Goal: Information Seeking & Learning: Check status

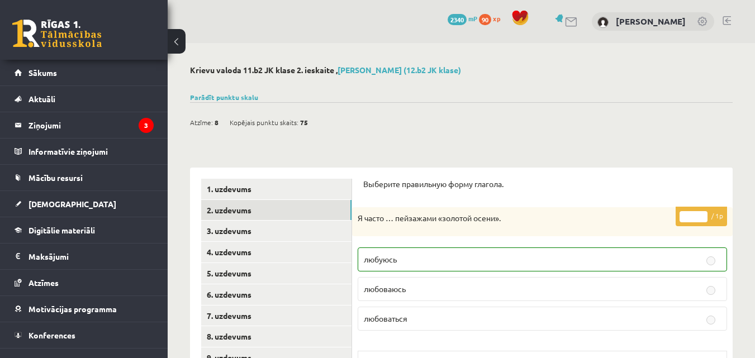
click at [729, 23] on link at bounding box center [727, 20] width 8 height 9
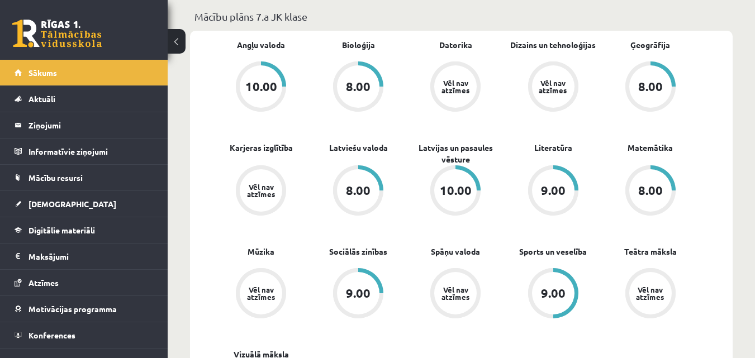
scroll to position [447, 0]
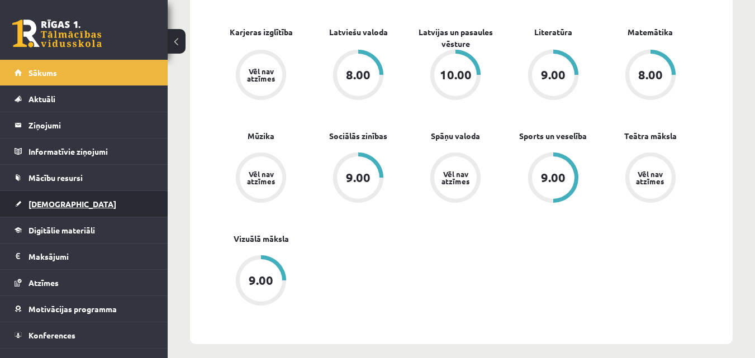
click at [125, 211] on link "[DEMOGRAPHIC_DATA]" at bounding box center [84, 204] width 139 height 26
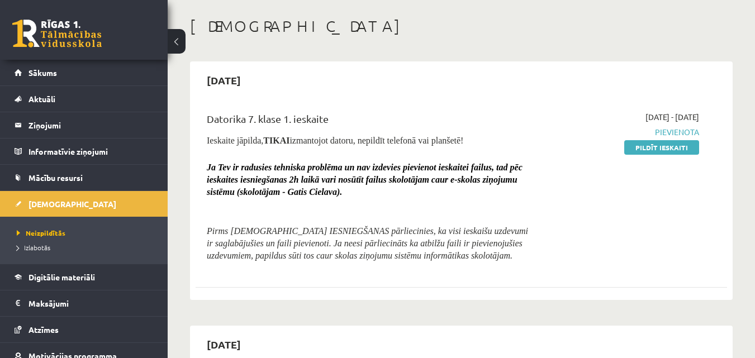
scroll to position [49, 0]
click at [80, 66] on link "Sākums" at bounding box center [84, 73] width 139 height 26
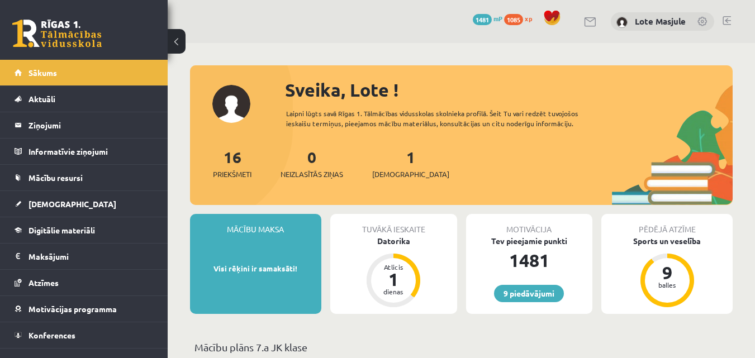
click at [722, 18] on div "9 Dāvanas 1481 mP 1085 xp Lote Masjule" at bounding box center [462, 21] width 588 height 43
click at [724, 18] on link at bounding box center [727, 20] width 8 height 9
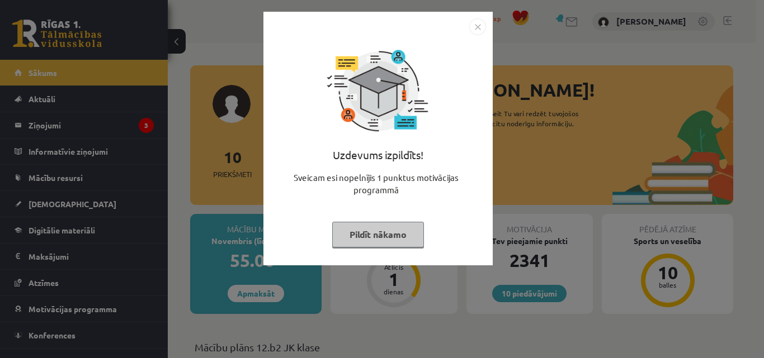
click at [481, 27] on img "Close" at bounding box center [477, 26] width 17 height 17
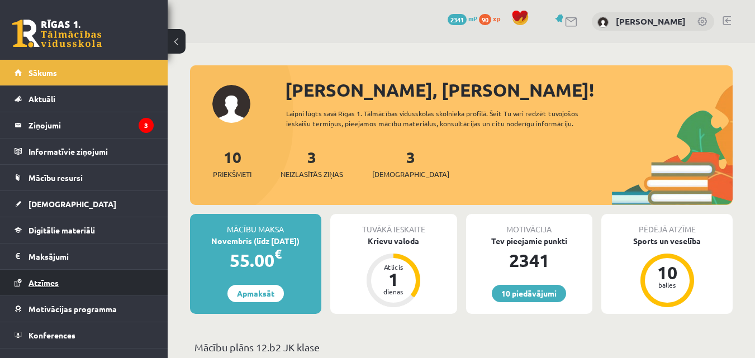
click at [124, 285] on link "Atzīmes" at bounding box center [84, 283] width 139 height 26
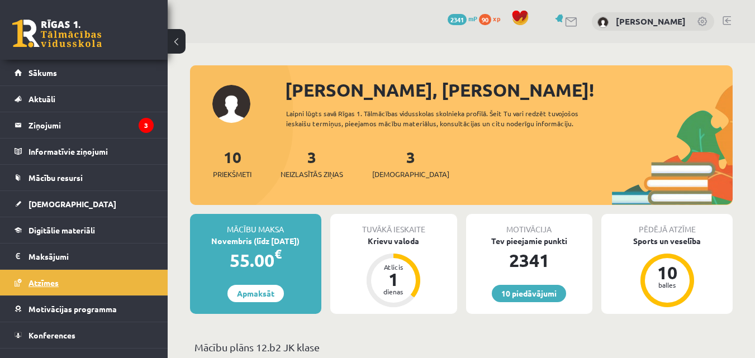
click at [93, 283] on link "Atzīmes" at bounding box center [84, 283] width 139 height 26
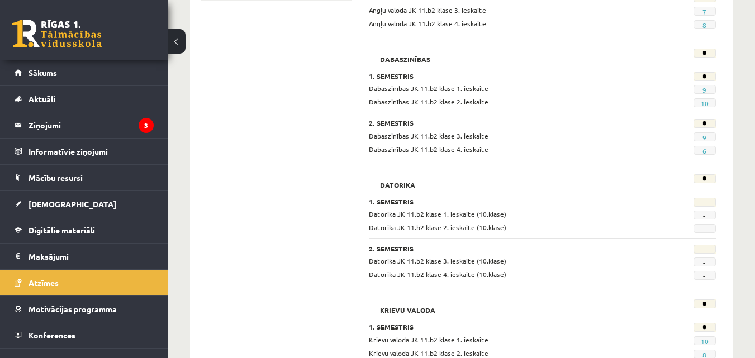
scroll to position [391, 0]
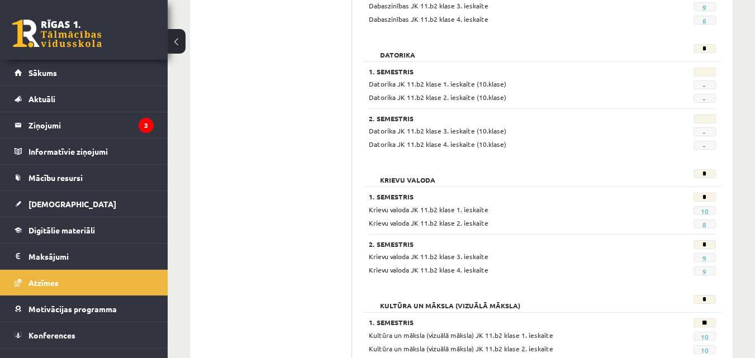
click at [707, 224] on span "8" at bounding box center [705, 224] width 22 height 9
click at [707, 224] on link "8" at bounding box center [705, 224] width 4 height 9
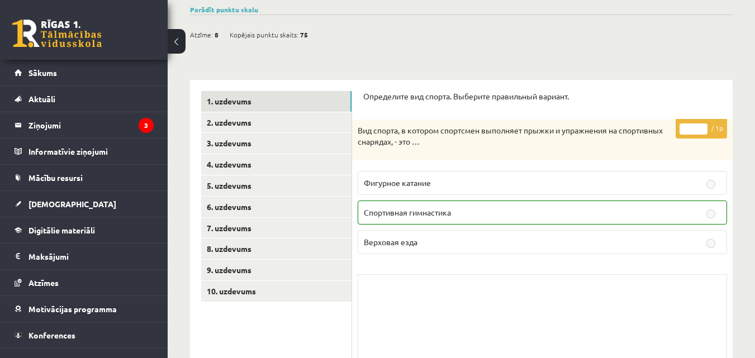
scroll to position [130, 0]
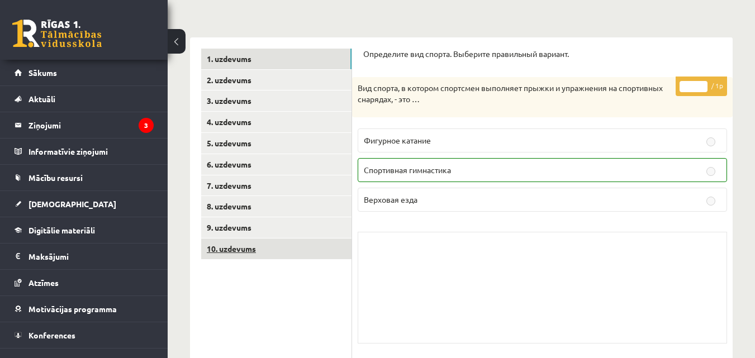
click at [253, 253] on link "10. uzdevums" at bounding box center [276, 249] width 150 height 21
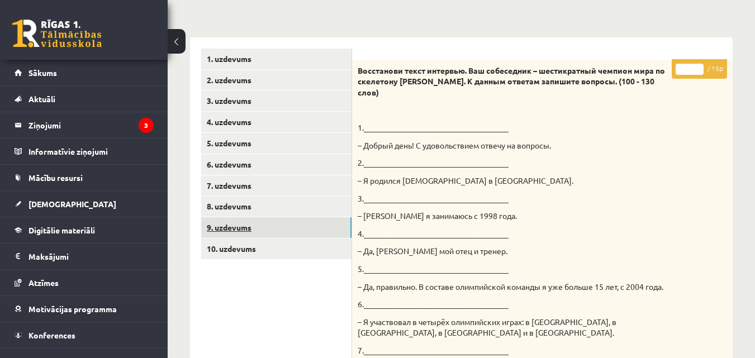
click at [263, 231] on link "9. uzdevums" at bounding box center [276, 228] width 150 height 21
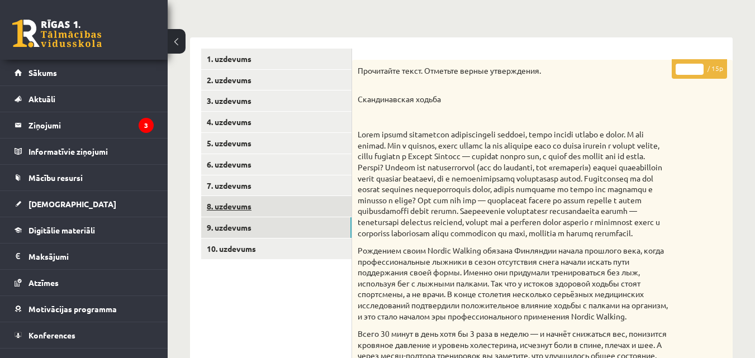
click at [215, 207] on link "8. uzdevums" at bounding box center [276, 206] width 150 height 21
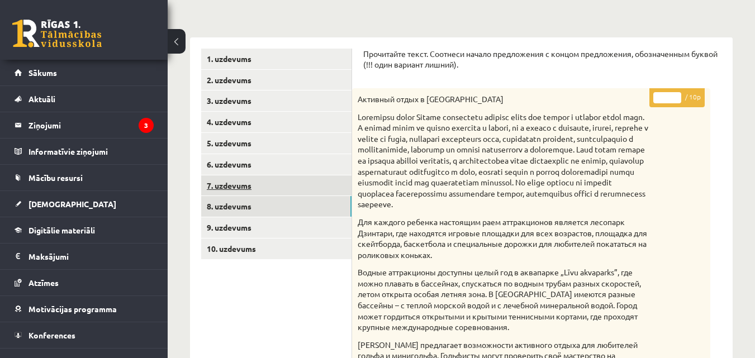
click at [221, 187] on link "7. uzdevums" at bounding box center [276, 186] width 150 height 21
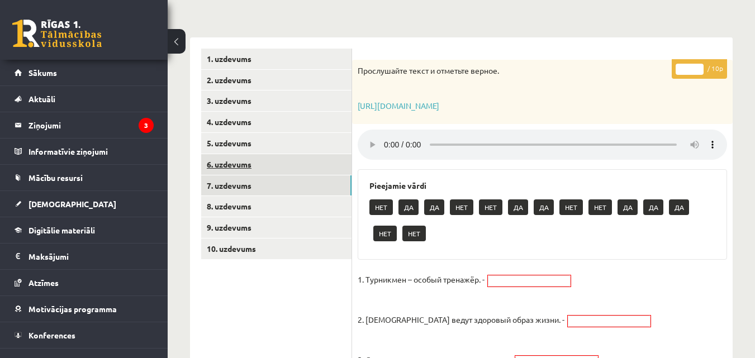
click at [224, 164] on link "6. uzdevums" at bounding box center [276, 164] width 150 height 21
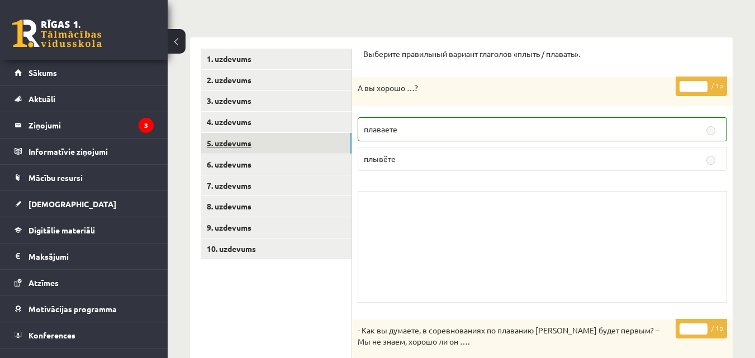
click at [232, 150] on link "5. uzdevums" at bounding box center [276, 143] width 150 height 21
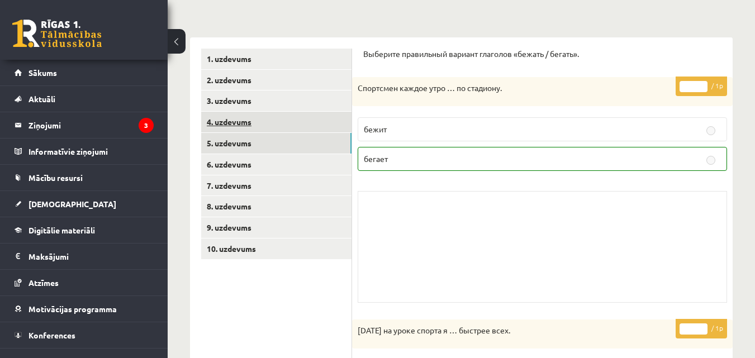
click at [240, 127] on link "4. uzdevums" at bounding box center [276, 122] width 150 height 21
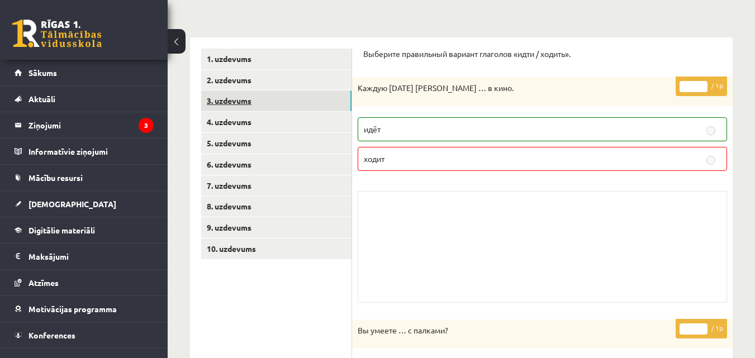
click at [256, 100] on link "3. uzdevums" at bounding box center [276, 101] width 150 height 21
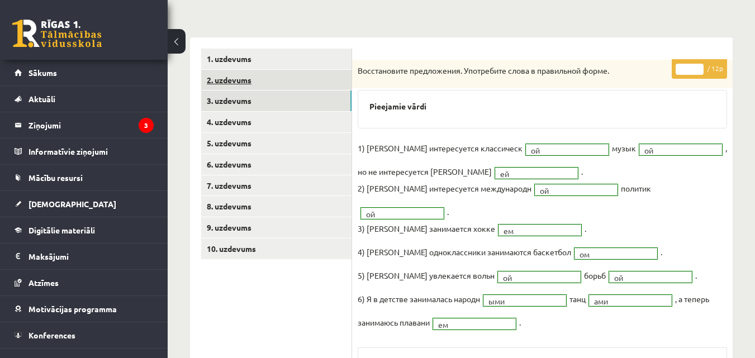
click at [256, 79] on link "2. uzdevums" at bounding box center [276, 80] width 150 height 21
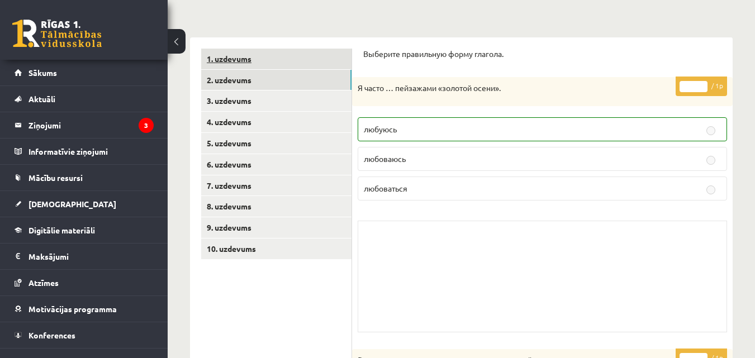
click at [257, 61] on link "1. uzdevums" at bounding box center [276, 59] width 150 height 21
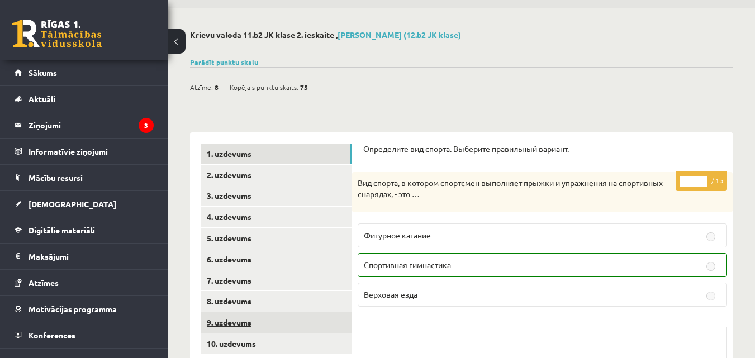
scroll to position [0, 0]
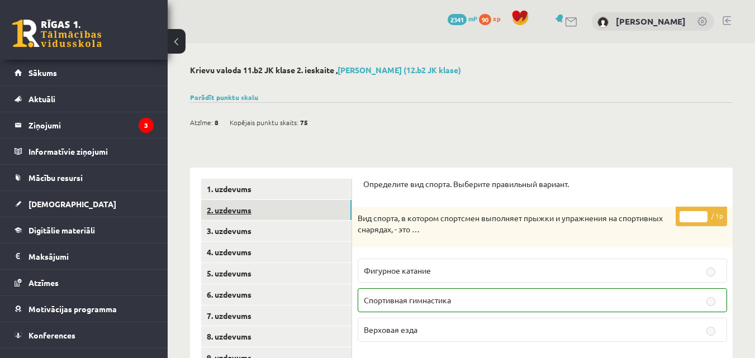
click at [249, 218] on link "2. uzdevums" at bounding box center [276, 210] width 150 height 21
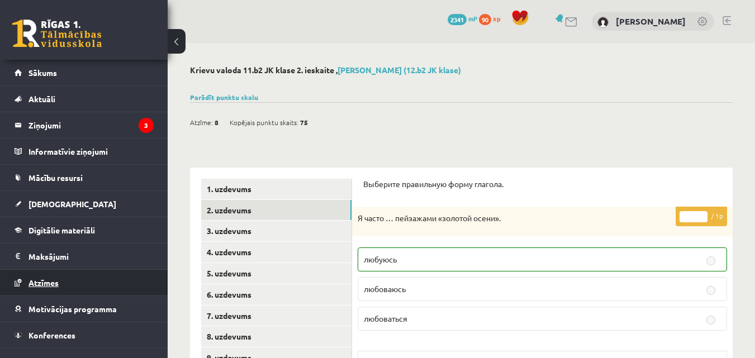
click at [88, 278] on link "Atzīmes" at bounding box center [84, 283] width 139 height 26
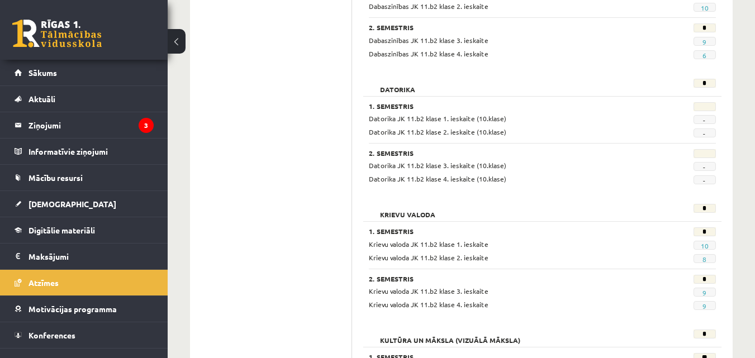
scroll to position [458, 0]
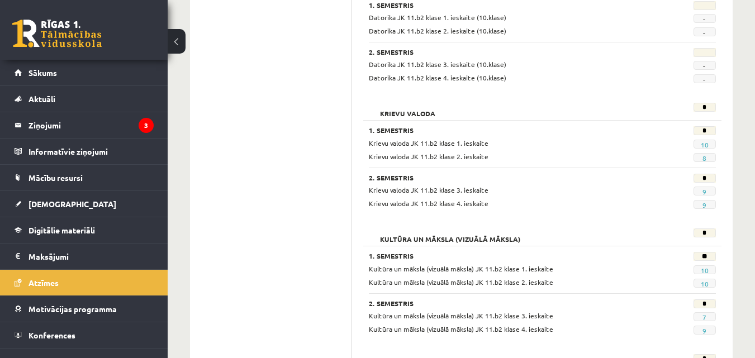
click at [701, 159] on span "8" at bounding box center [705, 157] width 22 height 9
click at [705, 157] on link "8" at bounding box center [705, 158] width 4 height 9
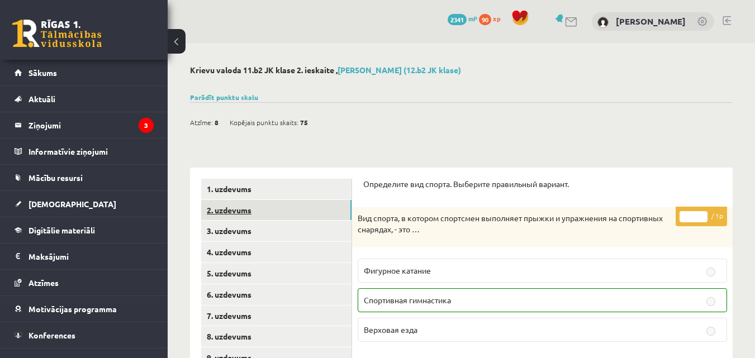
click at [290, 207] on link "2. uzdevums" at bounding box center [276, 210] width 150 height 21
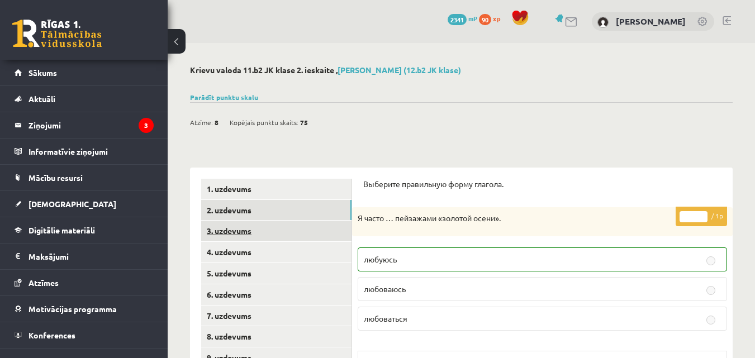
click at [253, 230] on link "3. uzdevums" at bounding box center [276, 231] width 150 height 21
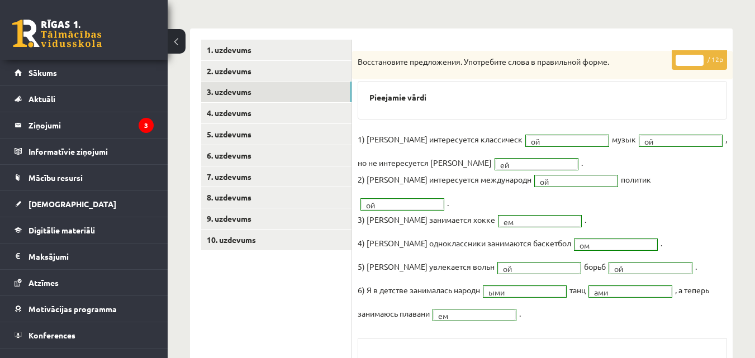
scroll to position [144, 0]
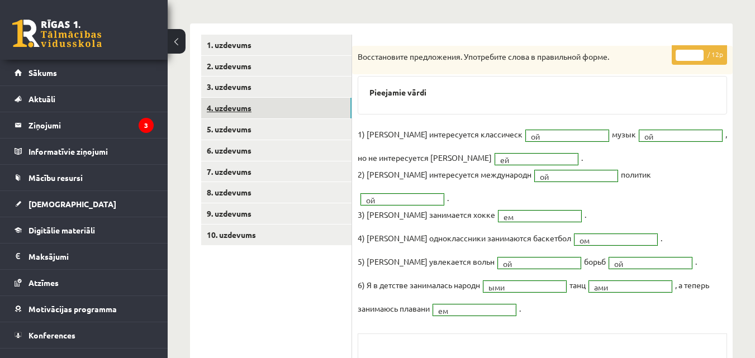
click at [260, 107] on link "4. uzdevums" at bounding box center [276, 108] width 150 height 21
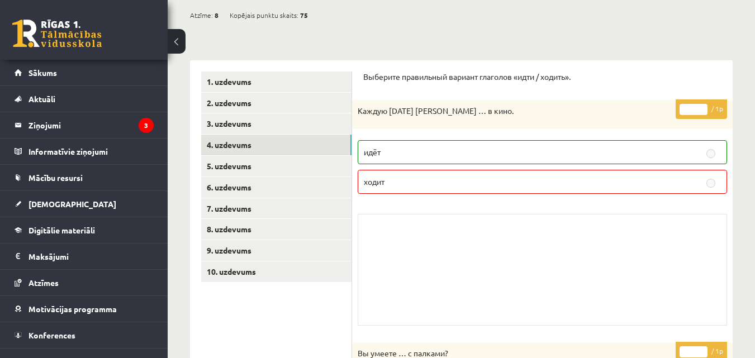
scroll to position [130, 0]
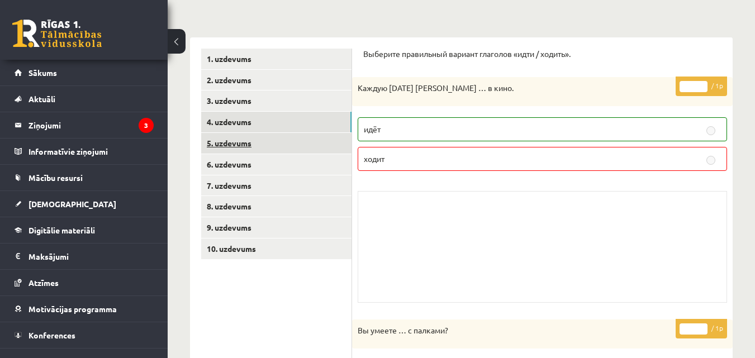
click at [315, 149] on link "5. uzdevums" at bounding box center [276, 143] width 150 height 21
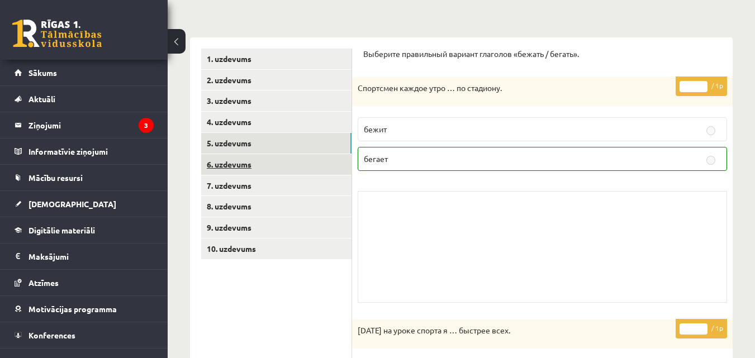
click at [311, 162] on link "6. uzdevums" at bounding box center [276, 164] width 150 height 21
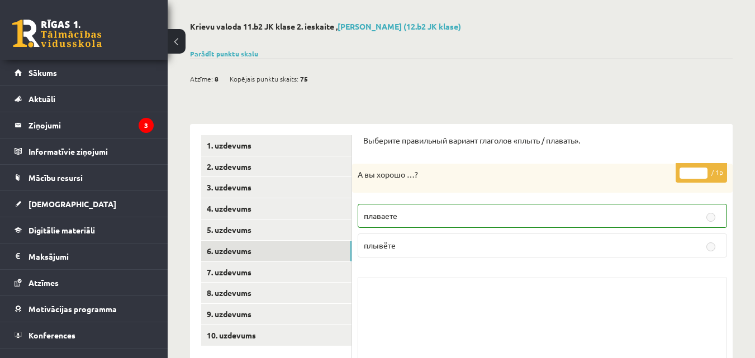
scroll to position [0, 0]
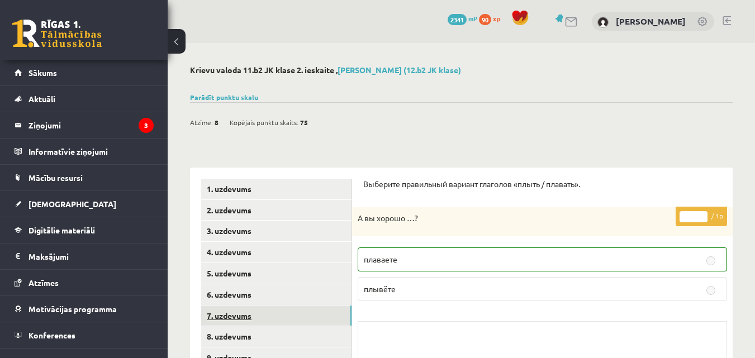
click at [342, 314] on link "7. uzdevums" at bounding box center [276, 316] width 150 height 21
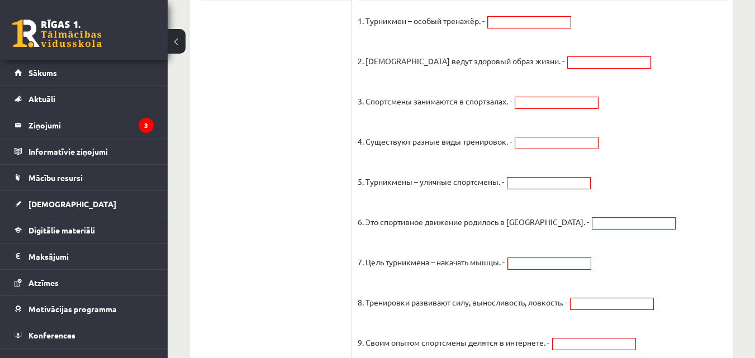
scroll to position [391, 0]
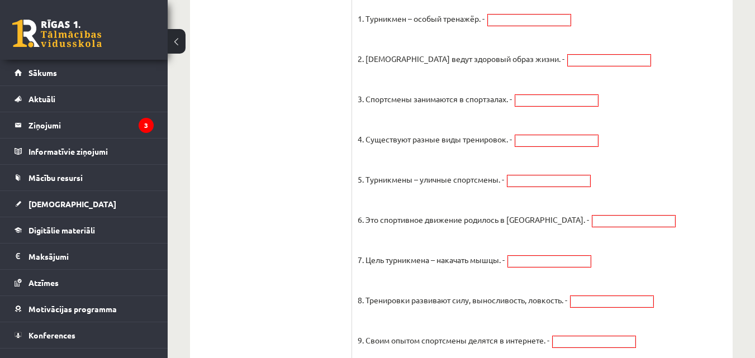
click at [733, 140] on div "**********" at bounding box center [462, 108] width 588 height 912
click at [742, 146] on div "**********" at bounding box center [462, 108] width 588 height 912
drag, startPoint x: 742, startPoint y: 146, endPoint x: 425, endPoint y: 132, distance: 317.4
click at [425, 132] on p "4. Существуют разные виды тренировок. -" at bounding box center [435, 131] width 154 height 34
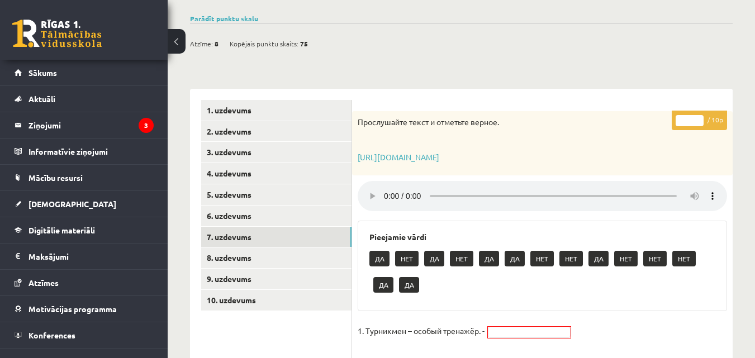
scroll to position [75, 0]
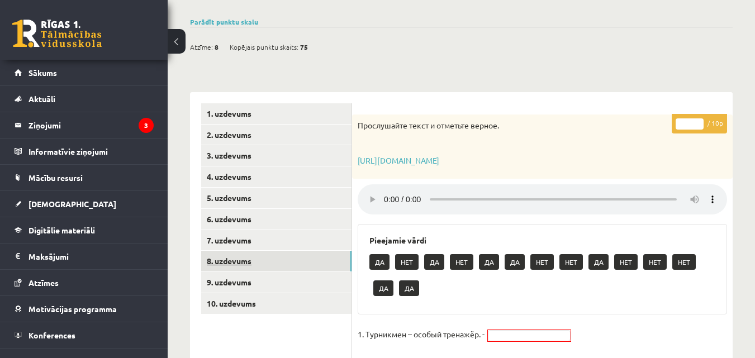
click at [311, 253] on link "8. uzdevums" at bounding box center [276, 261] width 150 height 21
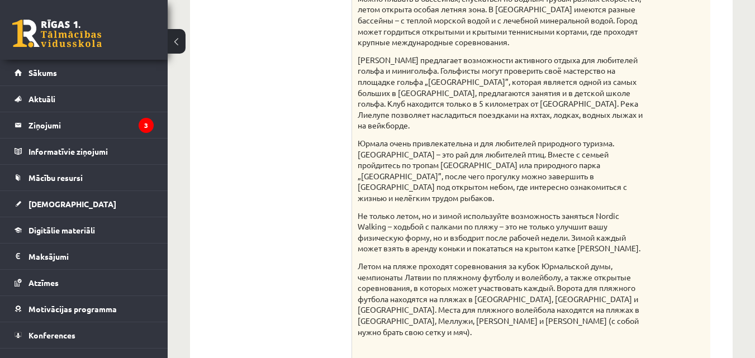
scroll to position [441, 0]
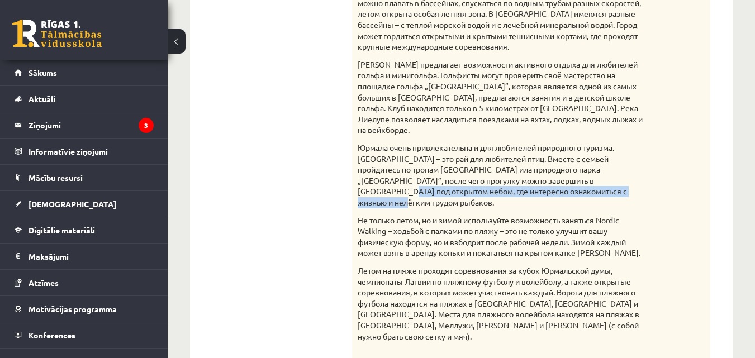
scroll to position [405, 0]
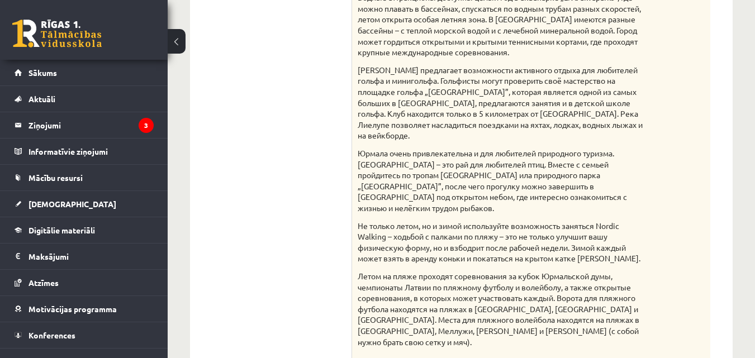
click at [703, 153] on div "Активный отдых в Юрмале Для каждого ребенка настоящим раем аттракционов являетс…" at bounding box center [531, 241] width 358 height 856
drag, startPoint x: 445, startPoint y: 245, endPoint x: 291, endPoint y: 224, distance: 154.6
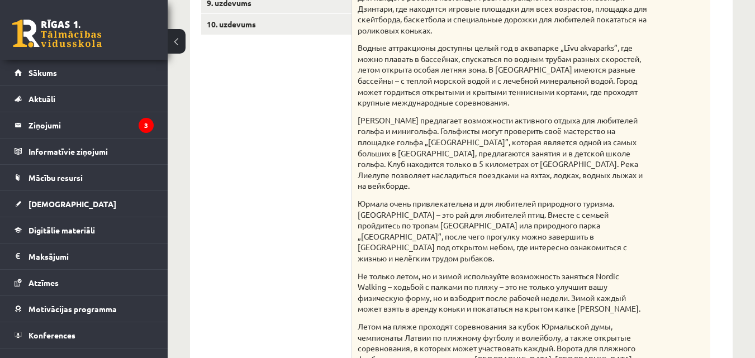
scroll to position [225, 0]
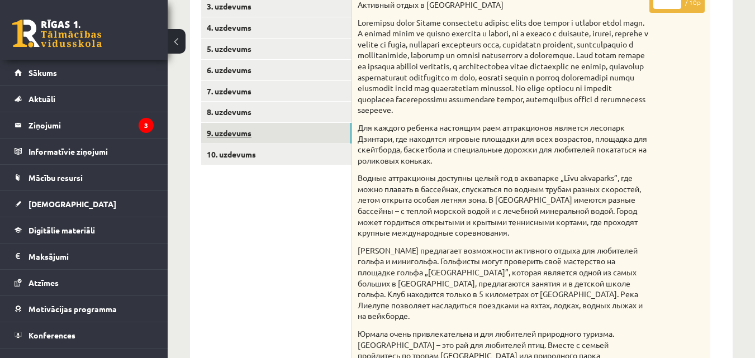
click at [285, 133] on link "9. uzdevums" at bounding box center [276, 133] width 150 height 21
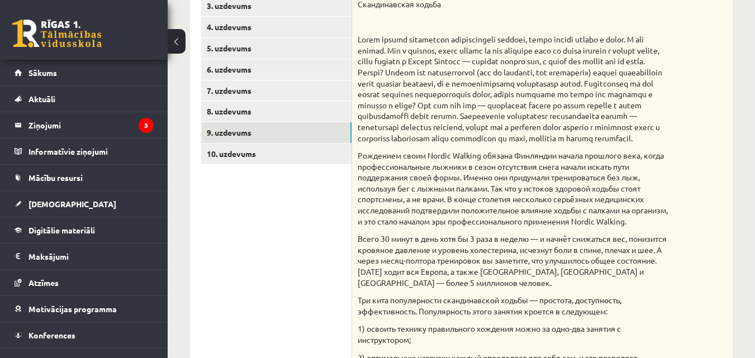
scroll to position [84, 0]
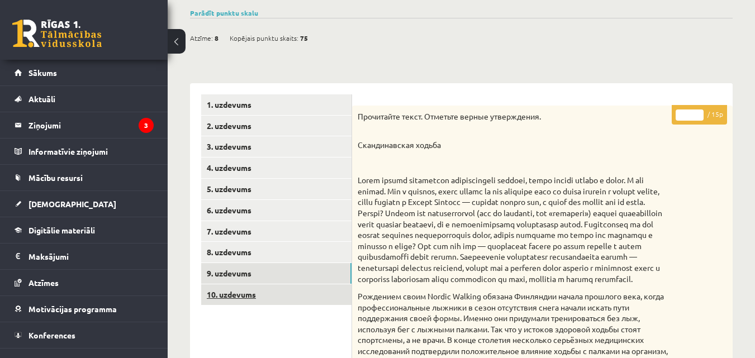
click at [295, 295] on link "10. uzdevums" at bounding box center [276, 295] width 150 height 21
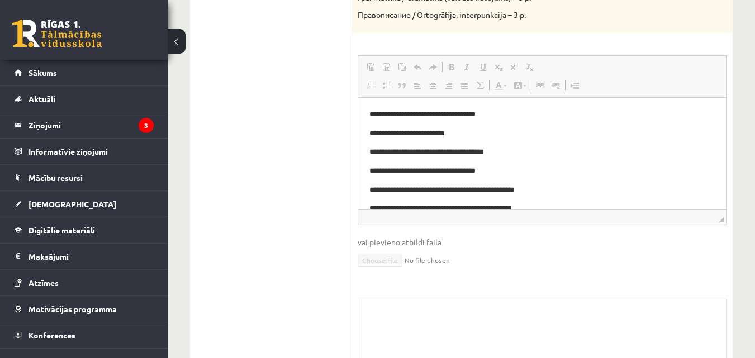
scroll to position [11, 0]
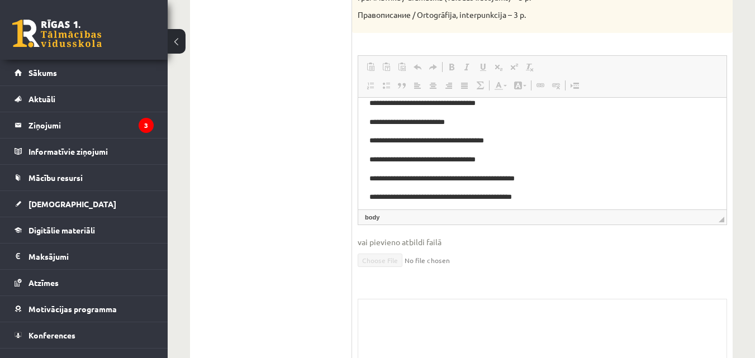
click at [371, 111] on html "**********" at bounding box center [542, 188] width 368 height 204
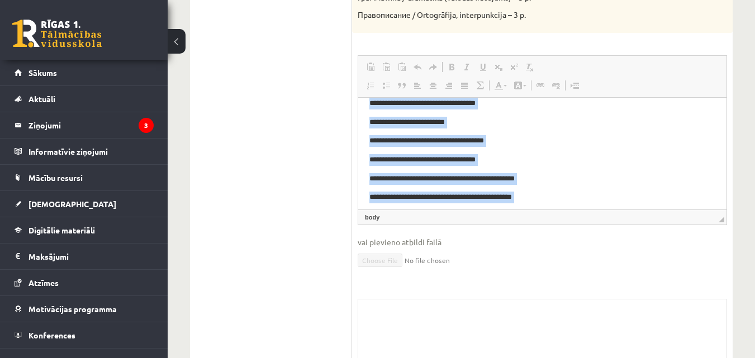
scroll to position [92, 0]
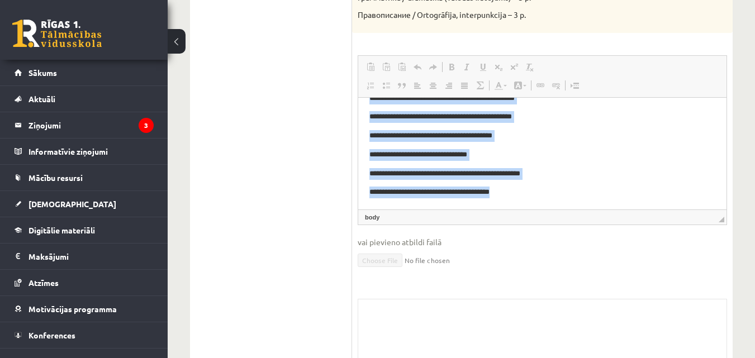
drag, startPoint x: 366, startPoint y: 105, endPoint x: 594, endPoint y: 208, distance: 251.0
click at [594, 208] on html "**********" at bounding box center [542, 108] width 368 height 204
drag, startPoint x: 594, startPoint y: 208, endPoint x: 549, endPoint y: 228, distance: 49.6
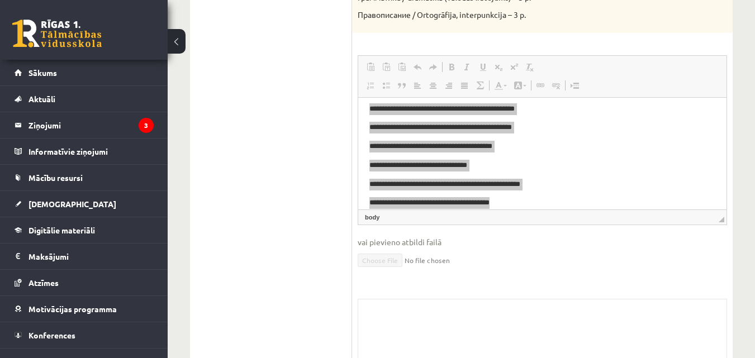
drag, startPoint x: 191, startPoint y: 131, endPoint x: 445, endPoint y: 301, distance: 305.5
drag, startPoint x: 445, startPoint y: 301, endPoint x: 399, endPoint y: 241, distance: 75.0
click at [399, 241] on span "vai pievieno atbildi failā" at bounding box center [543, 243] width 370 height 12
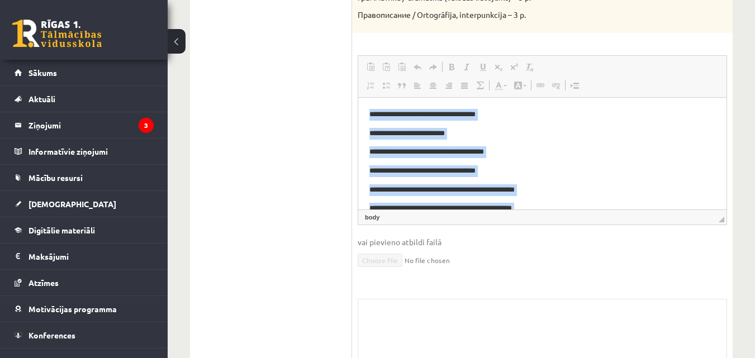
scroll to position [11, 0]
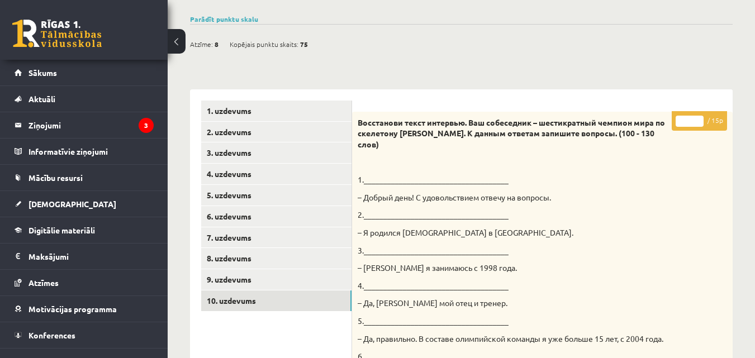
scroll to position [0, 0]
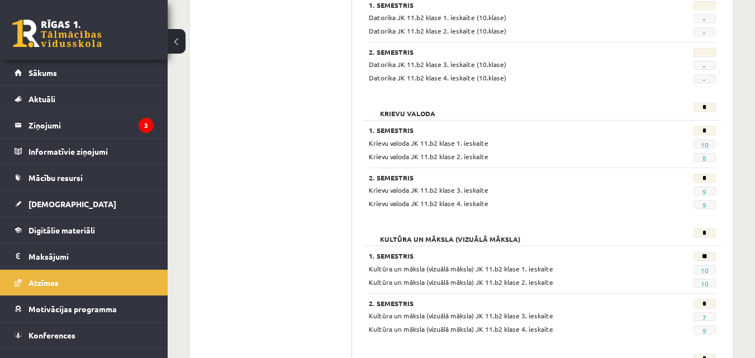
scroll to position [458, 0]
click at [706, 190] on link "9" at bounding box center [705, 191] width 4 height 9
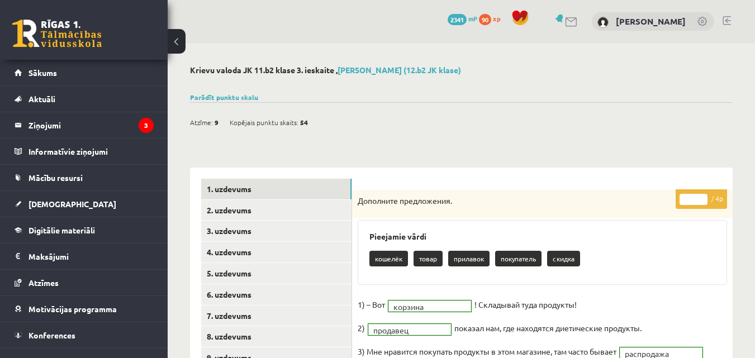
scroll to position [130, 0]
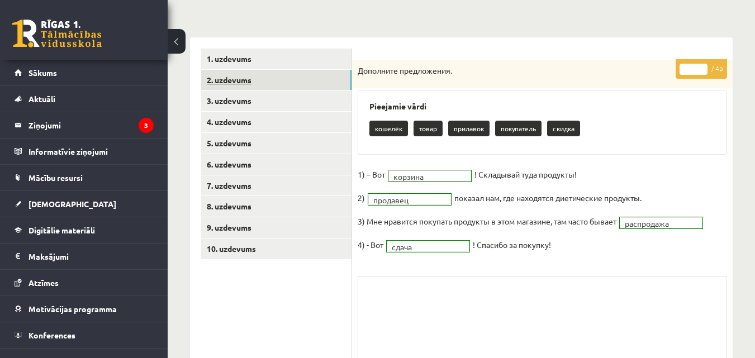
click at [236, 83] on link "2. uzdevums" at bounding box center [276, 80] width 150 height 21
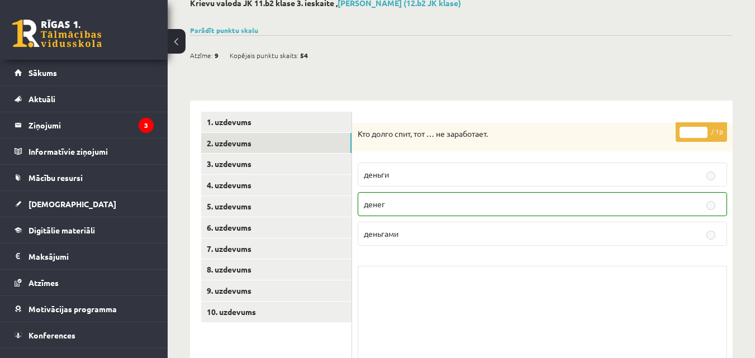
scroll to position [0, 0]
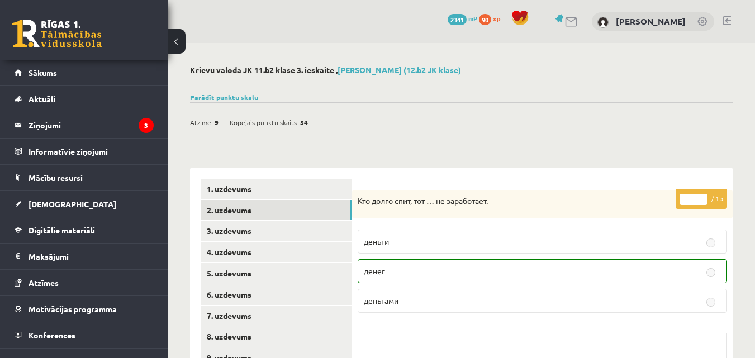
drag, startPoint x: 359, startPoint y: 157, endPoint x: 342, endPoint y: 172, distance: 22.9
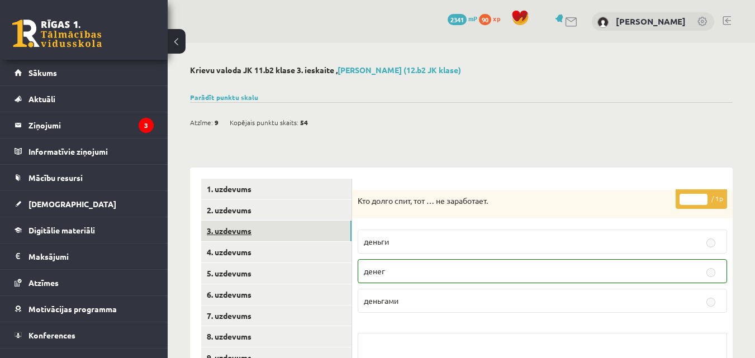
drag, startPoint x: 342, startPoint y: 172, endPoint x: 232, endPoint y: 228, distance: 123.5
click at [232, 228] on link "3. uzdevums" at bounding box center [276, 231] width 150 height 21
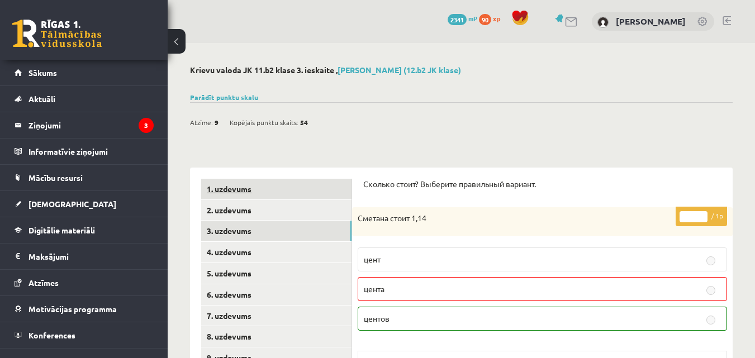
click at [243, 187] on link "1. uzdevums" at bounding box center [276, 189] width 150 height 21
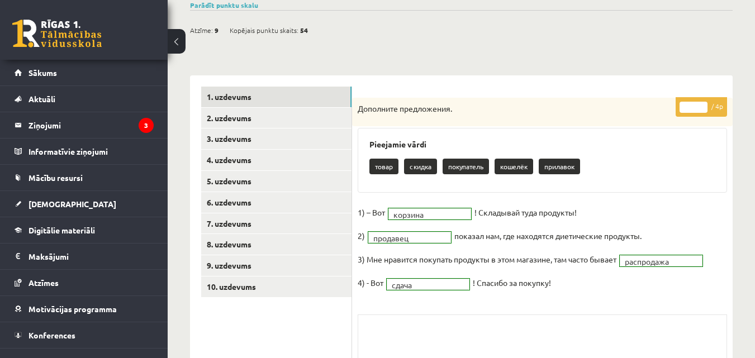
scroll to position [130, 0]
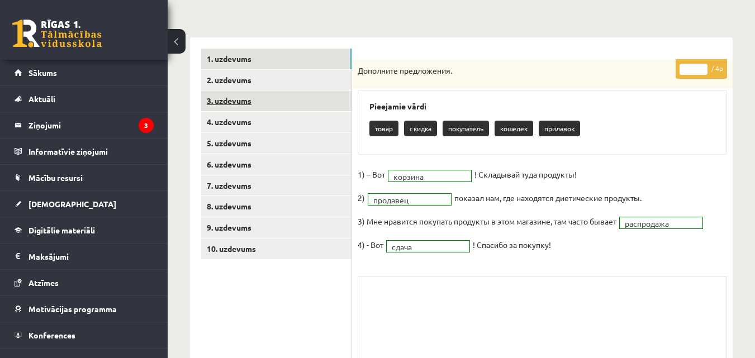
click at [221, 107] on link "3. uzdevums" at bounding box center [276, 101] width 150 height 21
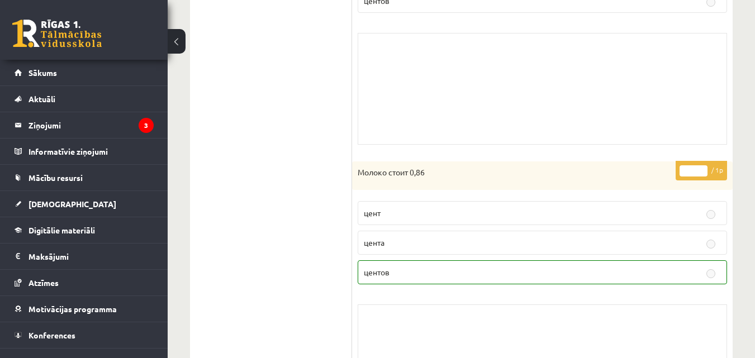
scroll to position [569, 0]
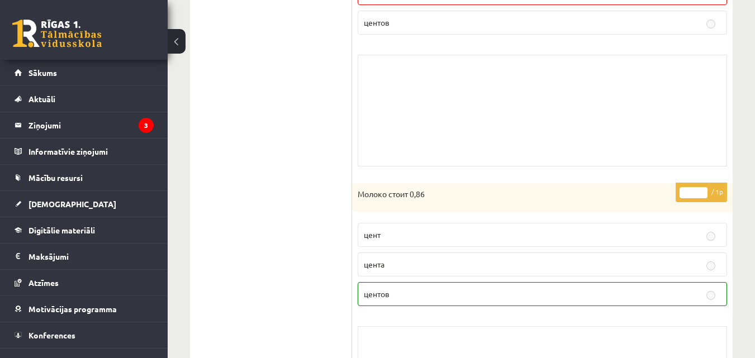
drag, startPoint x: 754, startPoint y: 193, endPoint x: 759, endPoint y: 203, distance: 11.0
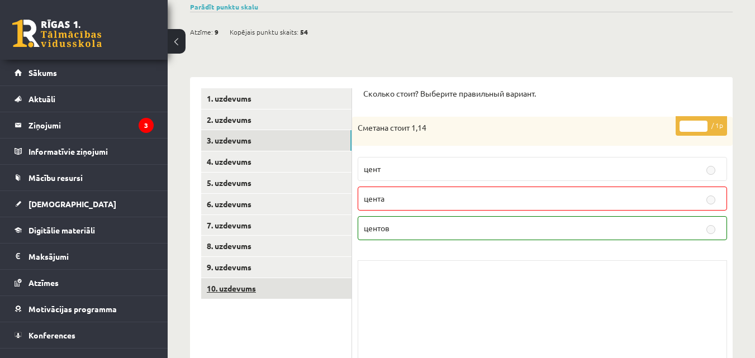
scroll to position [130, 0]
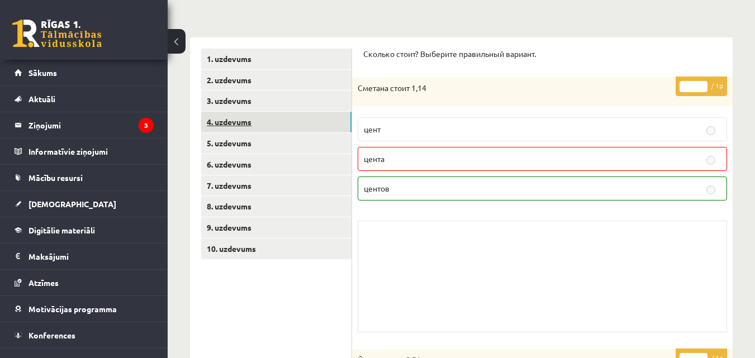
click at [259, 126] on link "4. uzdevums" at bounding box center [276, 122] width 150 height 21
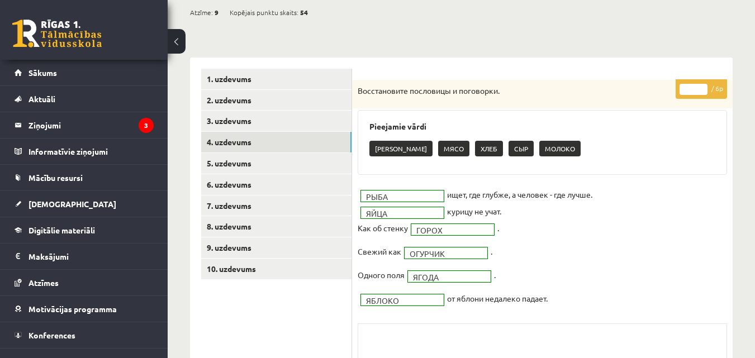
scroll to position [96, 0]
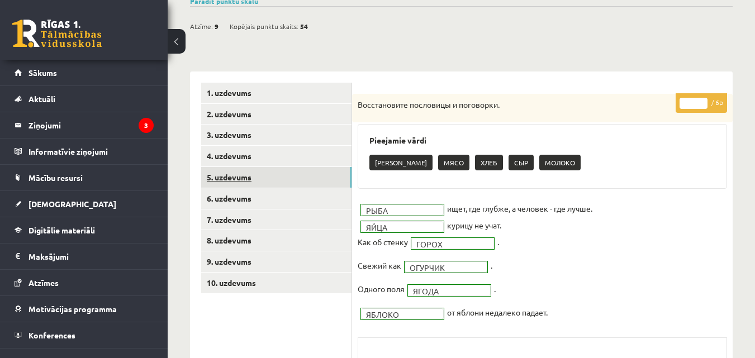
click at [326, 181] on link "5. uzdevums" at bounding box center [276, 177] width 150 height 21
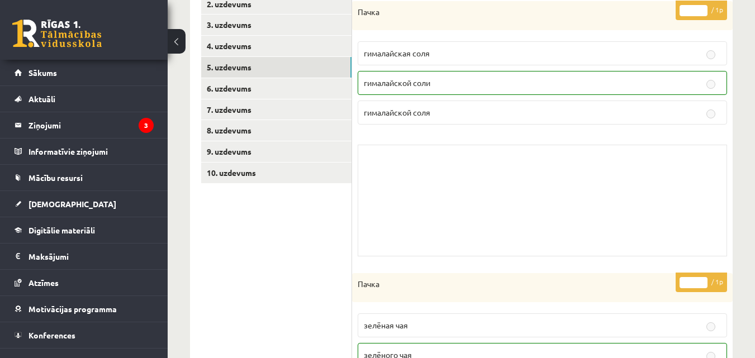
scroll to position [261, 0]
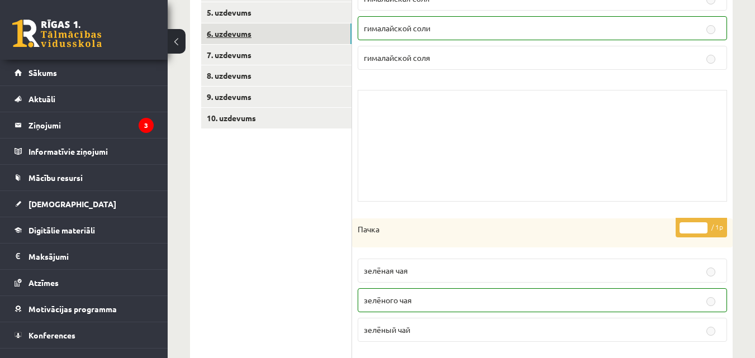
click at [313, 32] on link "6. uzdevums" at bounding box center [276, 33] width 150 height 21
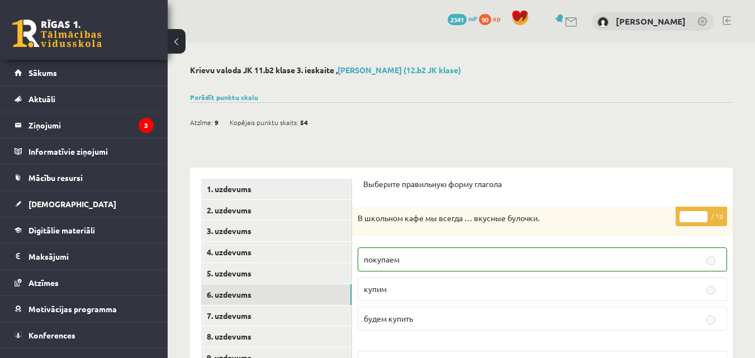
scroll to position [130, 0]
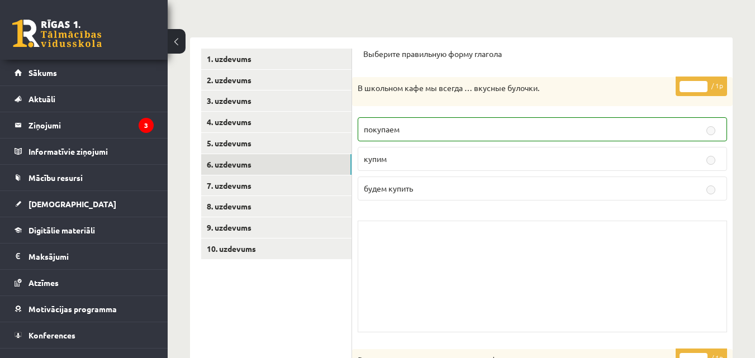
drag, startPoint x: 429, startPoint y: 159, endPoint x: 467, endPoint y: 248, distance: 96.0
click at [467, 248] on div "Skolotāja pielikums" at bounding box center [543, 277] width 370 height 112
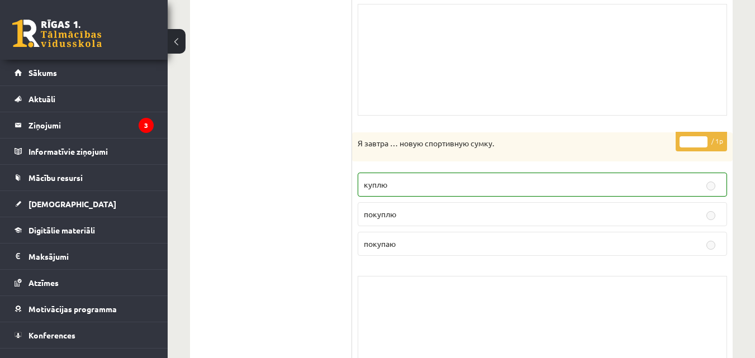
scroll to position [1305, 0]
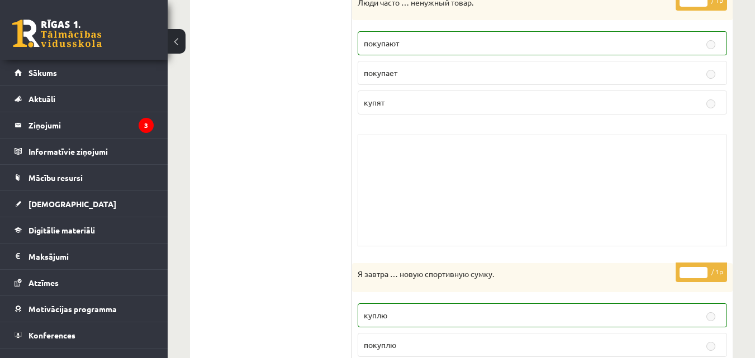
drag, startPoint x: 318, startPoint y: 210, endPoint x: 295, endPoint y: 216, distance: 23.7
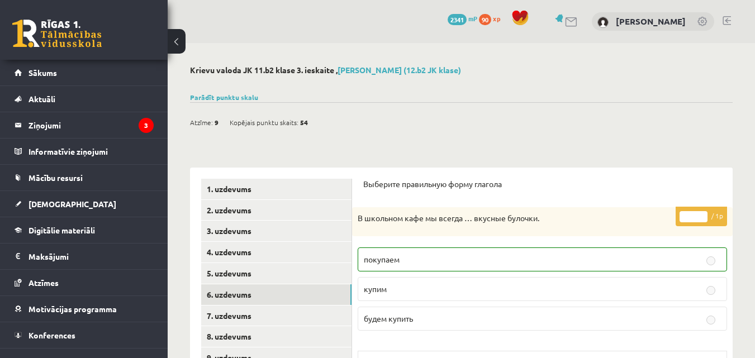
scroll to position [130, 0]
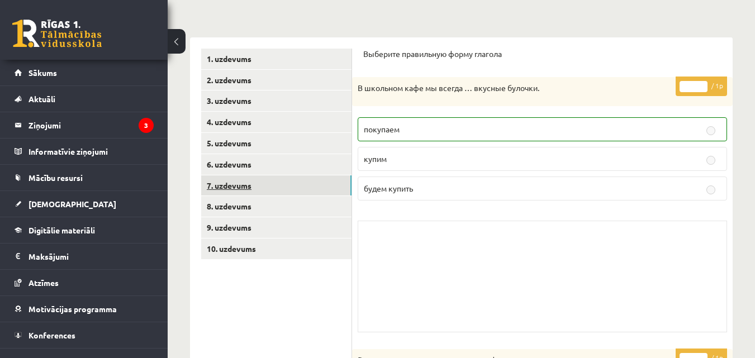
click at [287, 191] on link "7. uzdevums" at bounding box center [276, 186] width 150 height 21
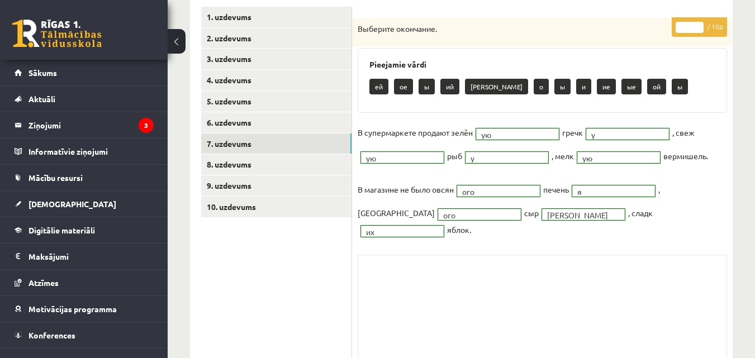
scroll to position [167, 0]
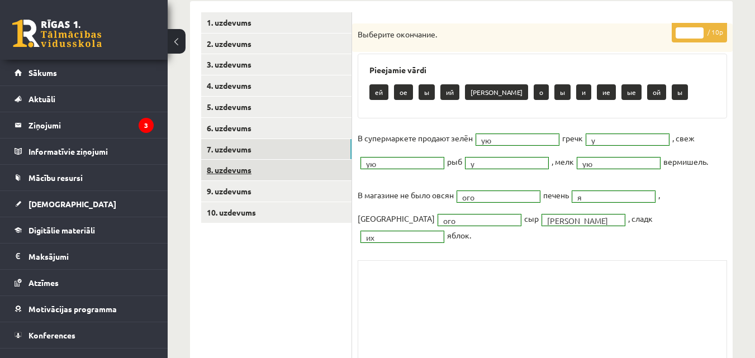
click at [270, 174] on link "8. uzdevums" at bounding box center [276, 170] width 150 height 21
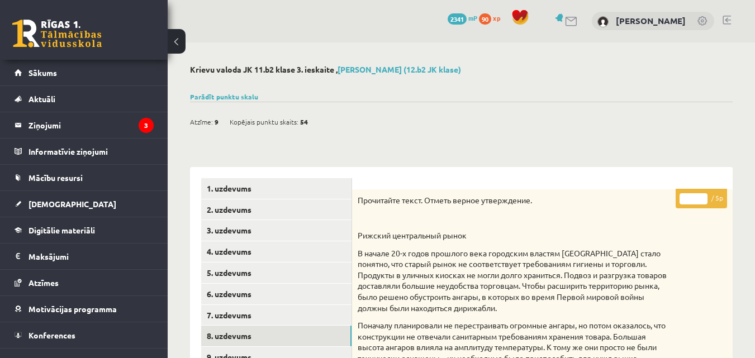
scroll to position [0, 0]
click at [87, 280] on link "Atzīmes" at bounding box center [84, 283] width 139 height 26
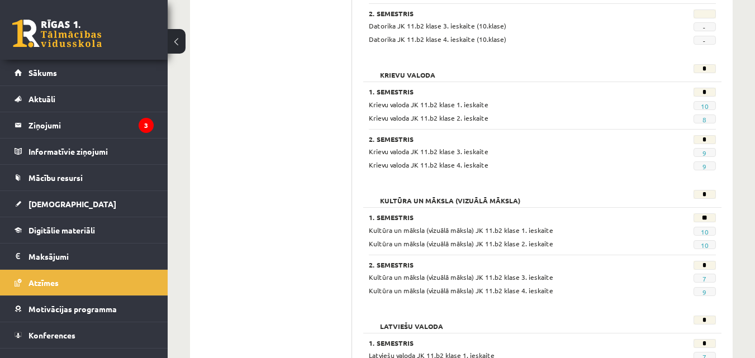
scroll to position [522, 0]
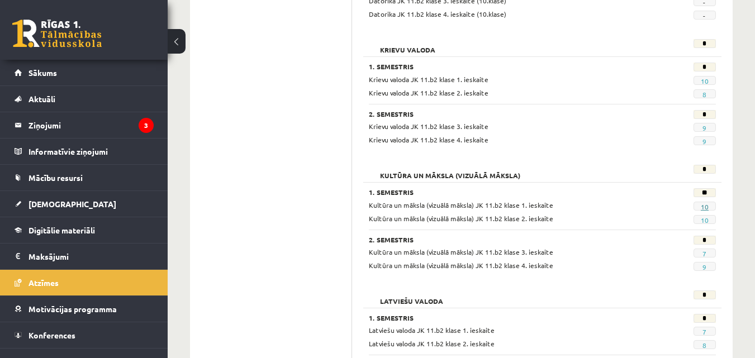
click at [703, 205] on link "10" at bounding box center [705, 206] width 8 height 9
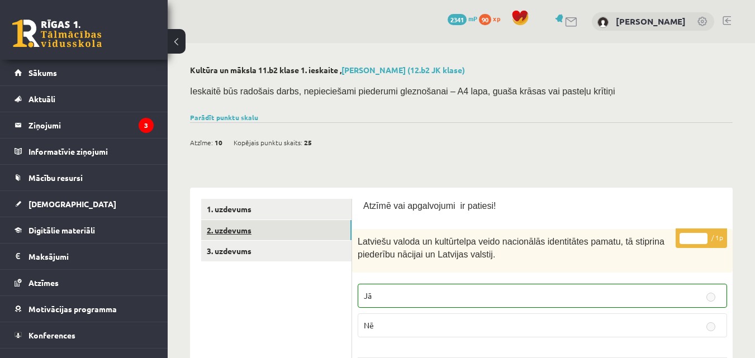
click at [250, 225] on link "2. uzdevums" at bounding box center [276, 230] width 150 height 21
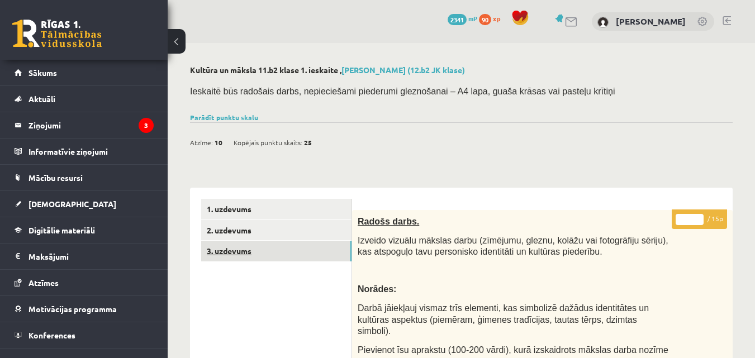
click at [253, 252] on link "3. uzdevums" at bounding box center [276, 251] width 150 height 21
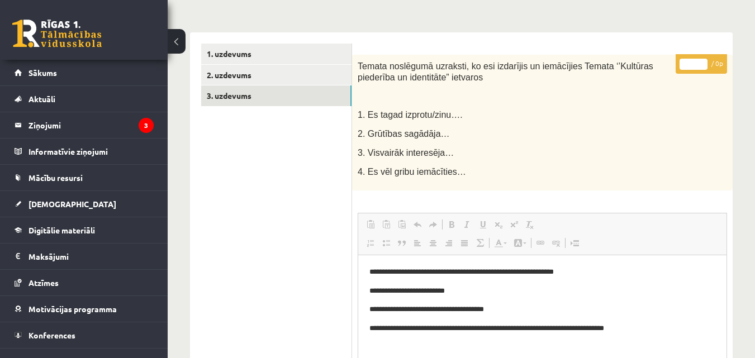
scroll to position [130, 0]
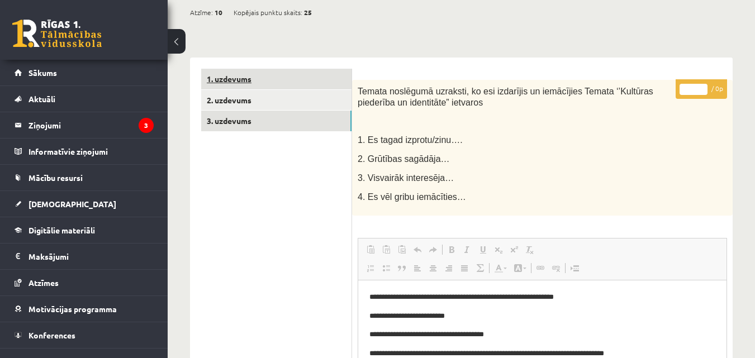
click at [310, 80] on link "1. uzdevums" at bounding box center [276, 79] width 150 height 21
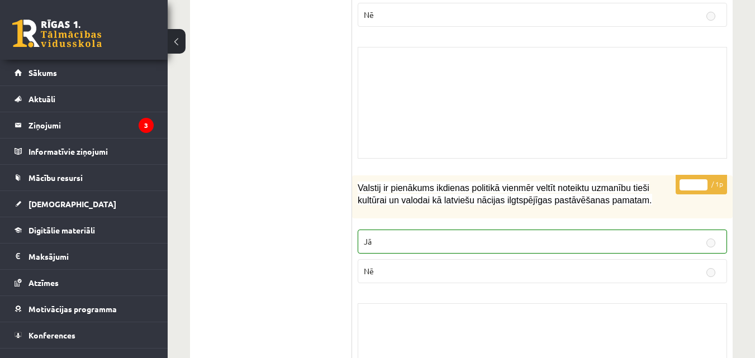
scroll to position [0, 0]
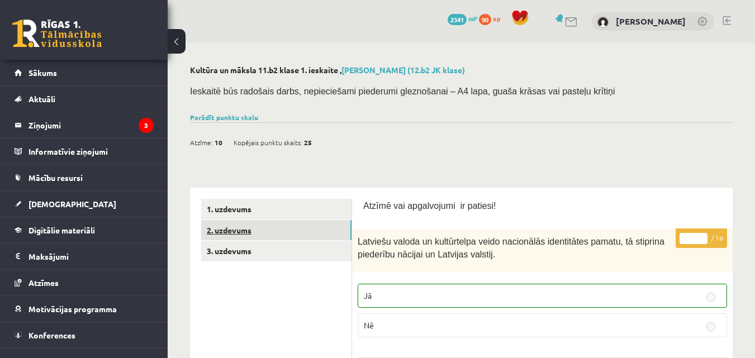
click at [272, 228] on link "2. uzdevums" at bounding box center [276, 230] width 150 height 21
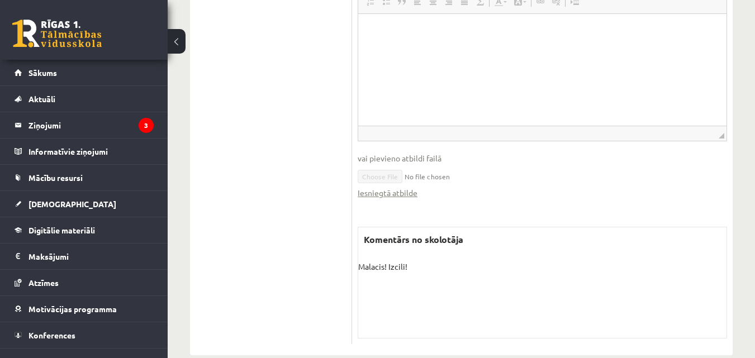
scroll to position [546, 0]
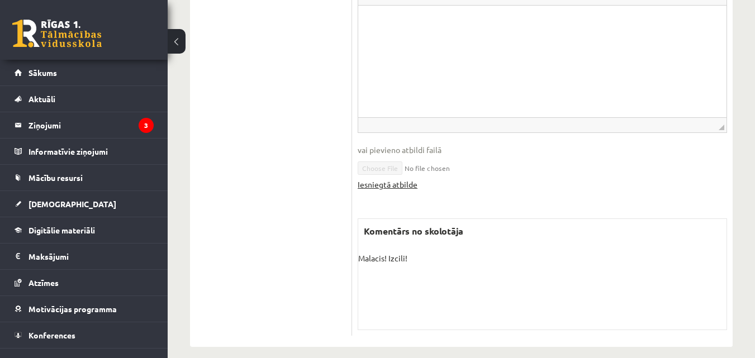
click at [369, 179] on link "Iesniegtā atbilde" at bounding box center [388, 185] width 60 height 12
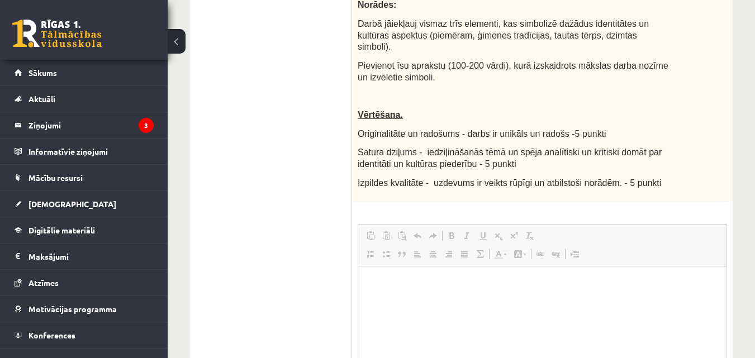
scroll to position [415, 0]
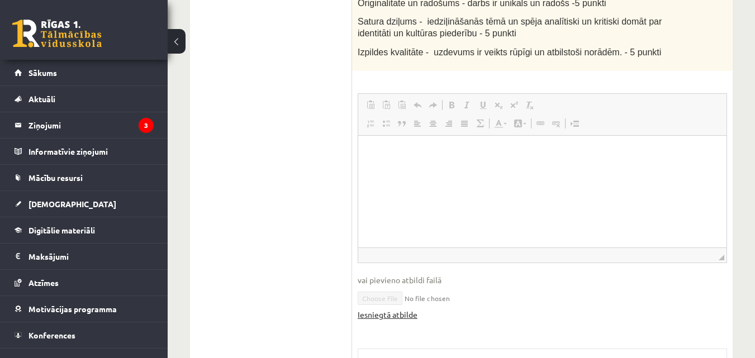
click at [359, 309] on link "Iesniegtā atbilde" at bounding box center [388, 315] width 60 height 12
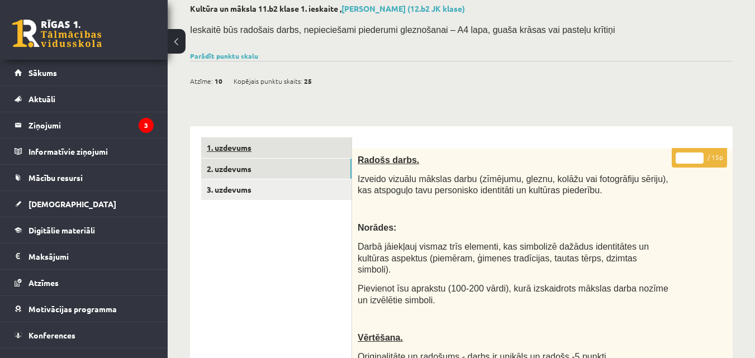
scroll to position [0, 0]
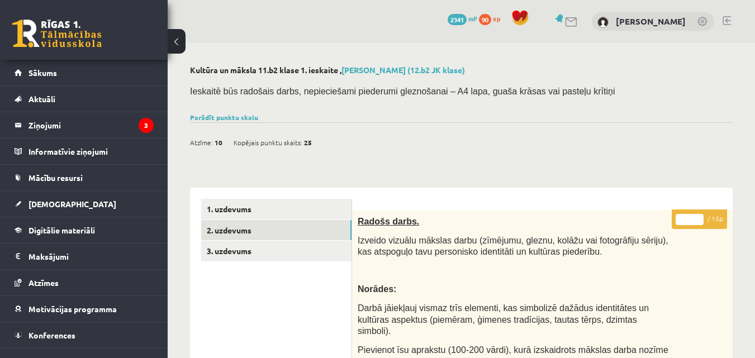
click at [729, 19] on link at bounding box center [727, 20] width 8 height 9
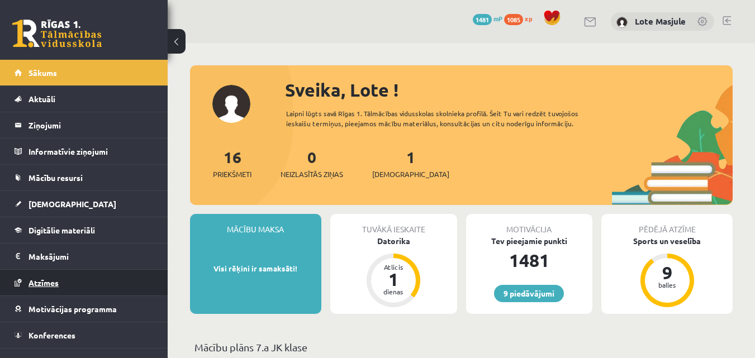
click at [77, 276] on link "Atzīmes" at bounding box center [84, 283] width 139 height 26
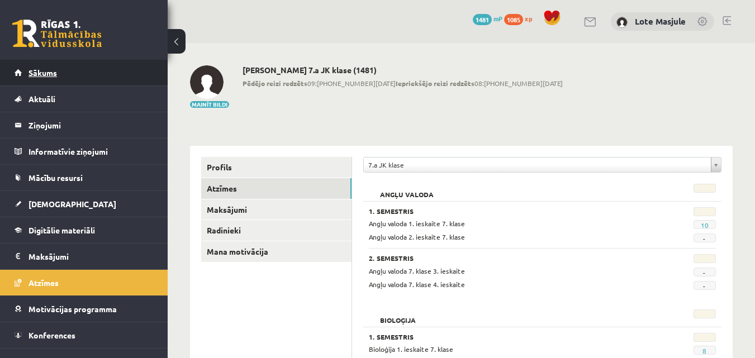
click at [72, 71] on link "Sākums" at bounding box center [84, 73] width 139 height 26
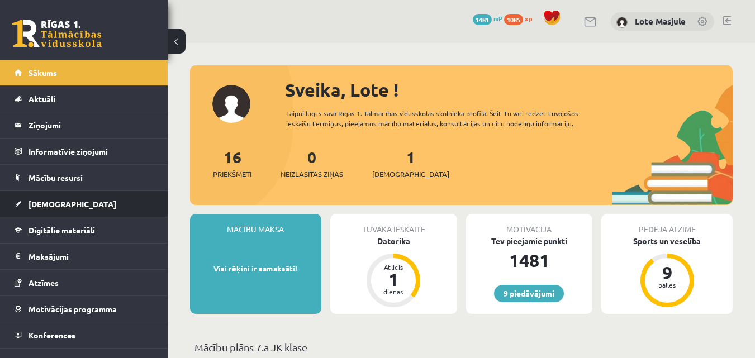
click at [75, 197] on link "[DEMOGRAPHIC_DATA]" at bounding box center [84, 204] width 139 height 26
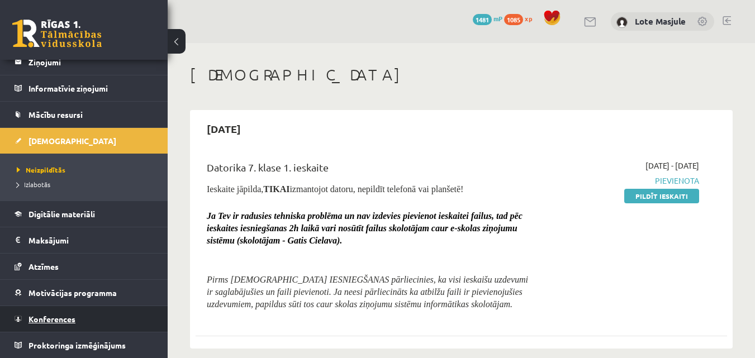
click at [84, 311] on link "Konferences" at bounding box center [84, 319] width 139 height 26
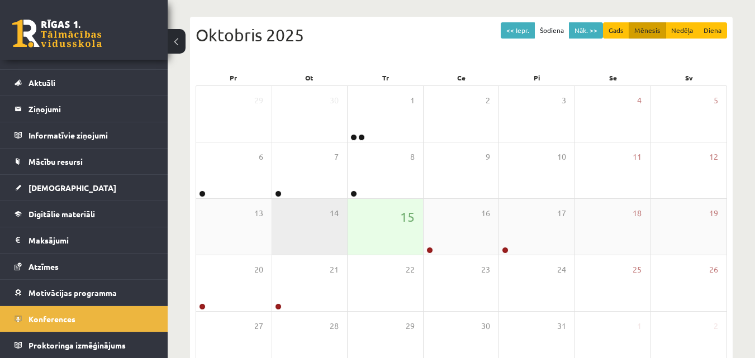
scroll to position [130, 0]
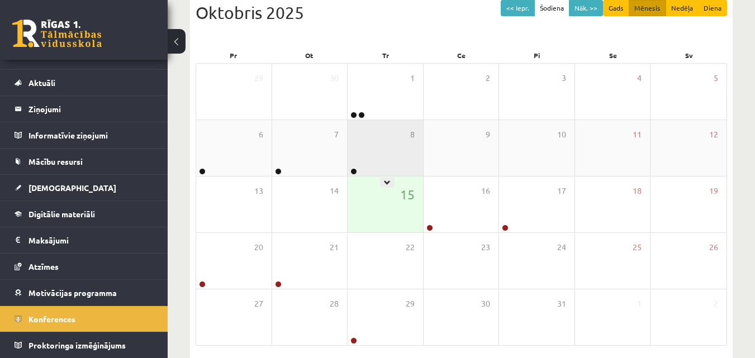
click at [351, 160] on div "8" at bounding box center [385, 148] width 75 height 56
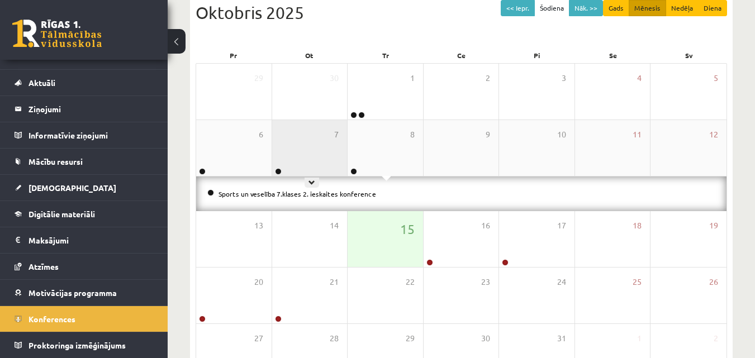
click at [294, 154] on div "7" at bounding box center [309, 148] width 75 height 56
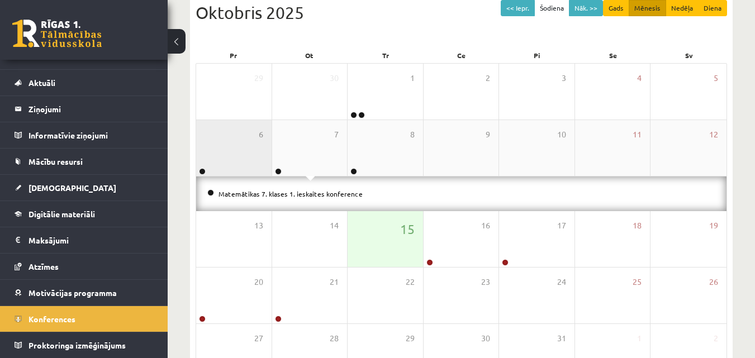
click at [215, 152] on div "6" at bounding box center [233, 148] width 75 height 56
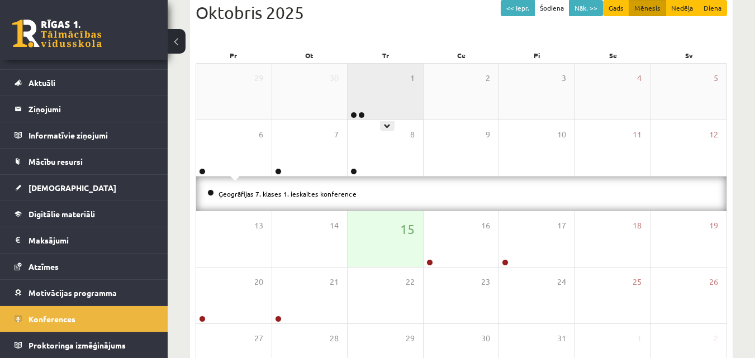
click at [376, 101] on div "1" at bounding box center [385, 92] width 75 height 56
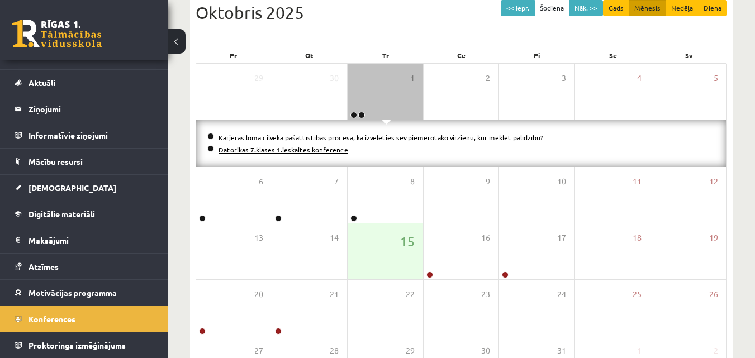
click at [257, 153] on link "Datorikas 7.klases 1.ieskaites konference" at bounding box center [284, 149] width 130 height 9
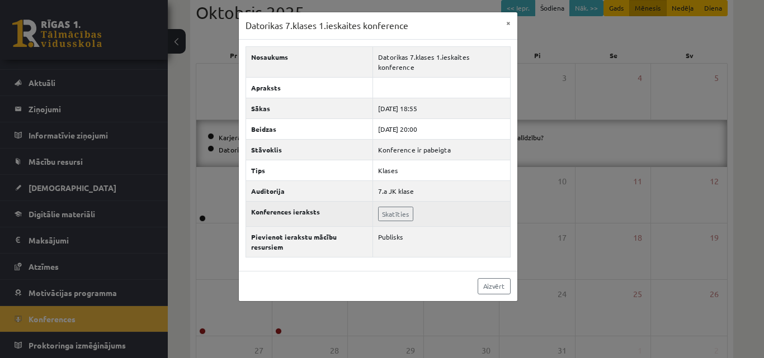
click at [393, 212] on td "Skatīties" at bounding box center [441, 213] width 138 height 25
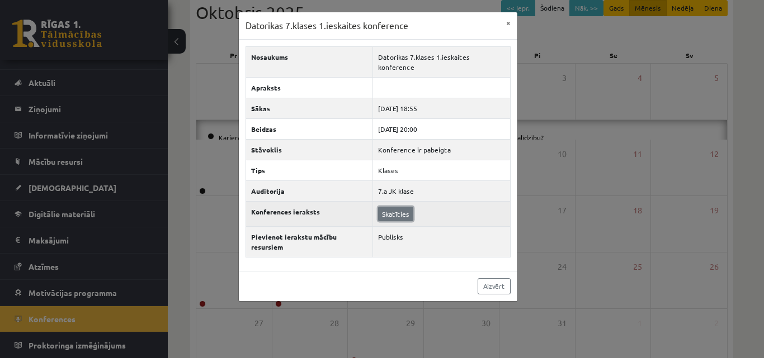
click at [388, 207] on link "Skatīties" at bounding box center [395, 214] width 35 height 15
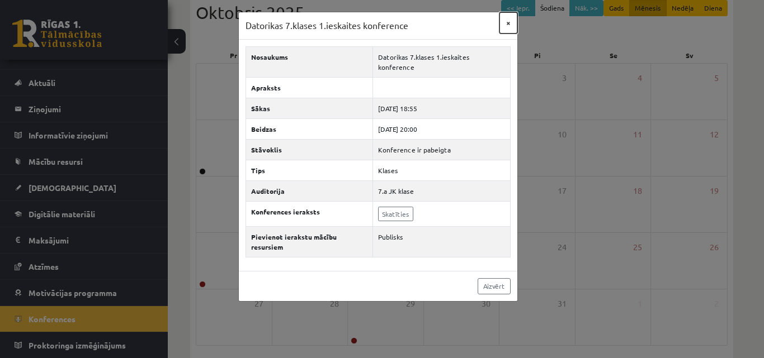
click at [508, 22] on button "×" at bounding box center [508, 22] width 18 height 21
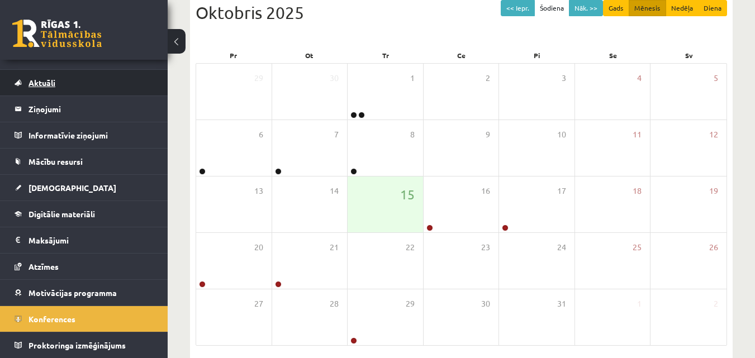
click at [35, 73] on link "Aktuāli" at bounding box center [84, 83] width 139 height 26
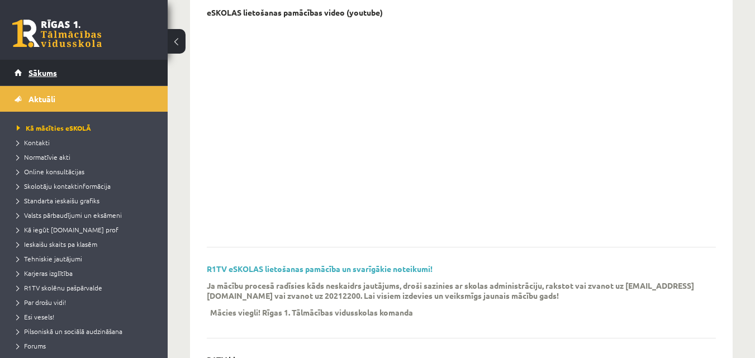
click at [55, 83] on link "Sākums" at bounding box center [84, 73] width 139 height 26
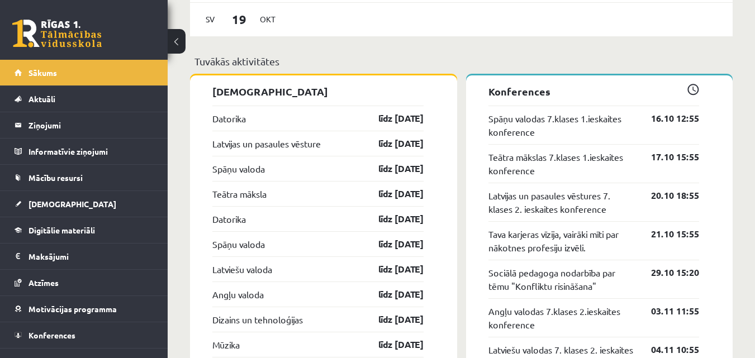
scroll to position [1174, 0]
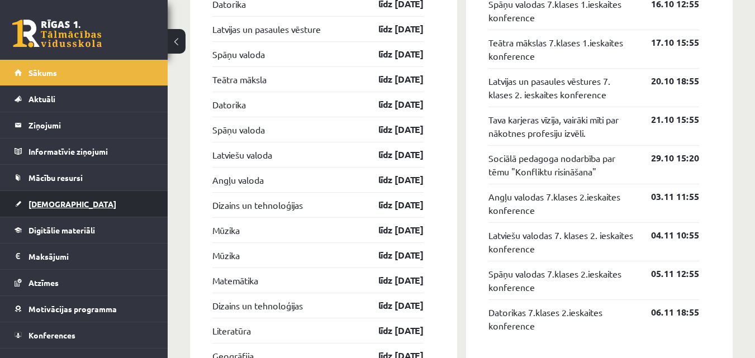
click at [91, 200] on link "[DEMOGRAPHIC_DATA]" at bounding box center [84, 204] width 139 height 26
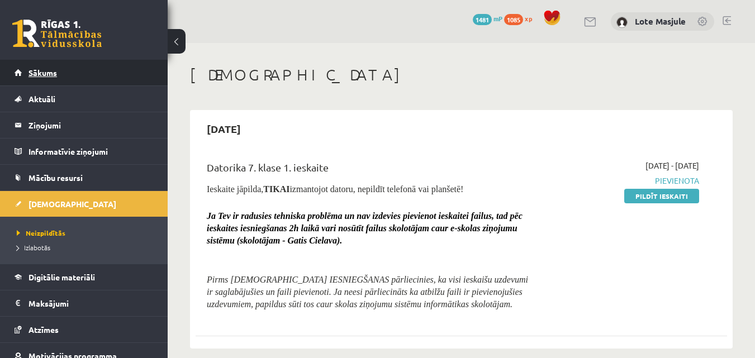
click at [61, 60] on link "Sākums" at bounding box center [84, 73] width 139 height 26
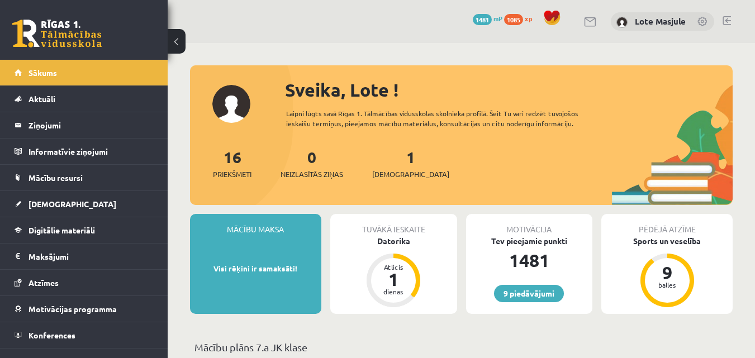
click at [514, 20] on span "1085" at bounding box center [513, 19] width 19 height 11
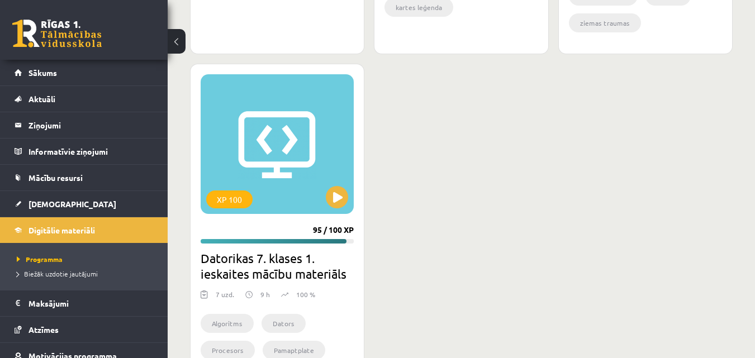
scroll to position [2870, 0]
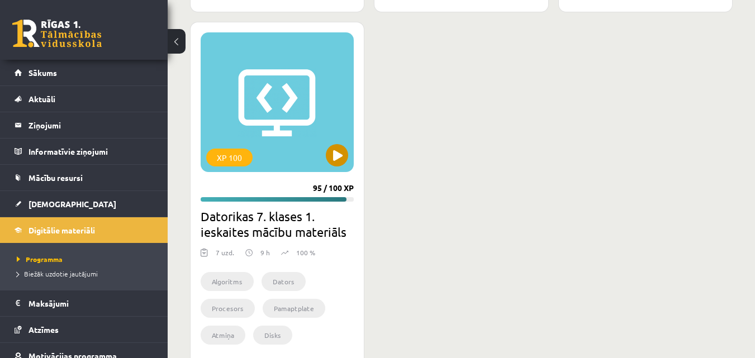
click at [344, 166] on div "XP 100" at bounding box center [277, 102] width 153 height 140
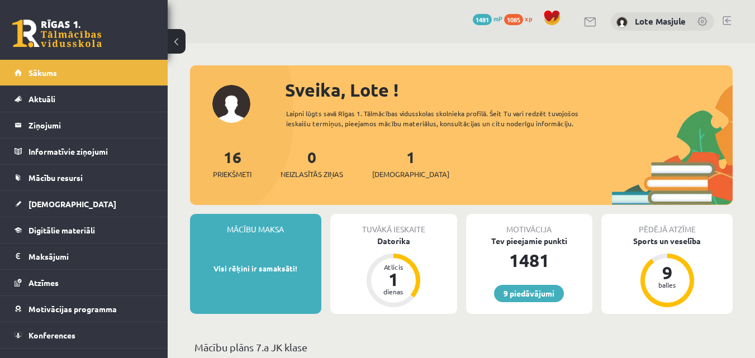
click at [726, 14] on div "9 Dāvanas 1481 mP 1085 xp [PERSON_NAME]" at bounding box center [462, 21] width 588 height 43
click at [731, 25] on div at bounding box center [727, 21] width 8 height 11
click at [724, 14] on div "9 Dāvanas 1481 mP 1085 xp Lote Masjule" at bounding box center [462, 21] width 588 height 43
click at [730, 18] on link at bounding box center [727, 20] width 8 height 9
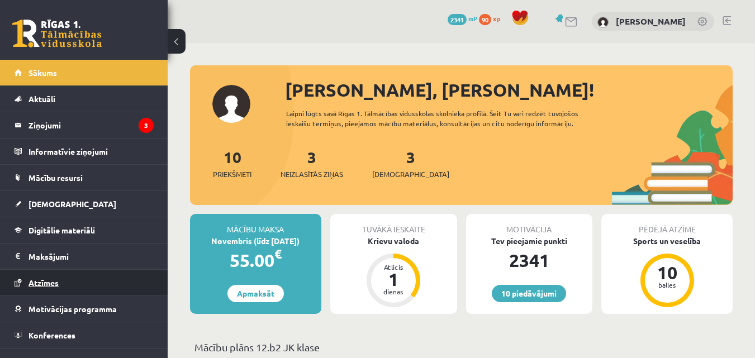
click at [86, 284] on link "Atzīmes" at bounding box center [84, 283] width 139 height 26
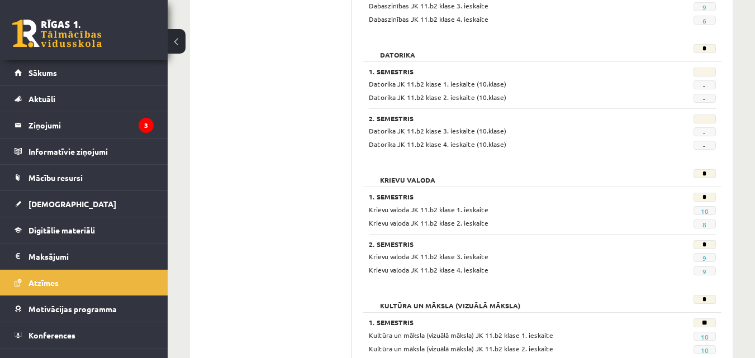
scroll to position [522, 0]
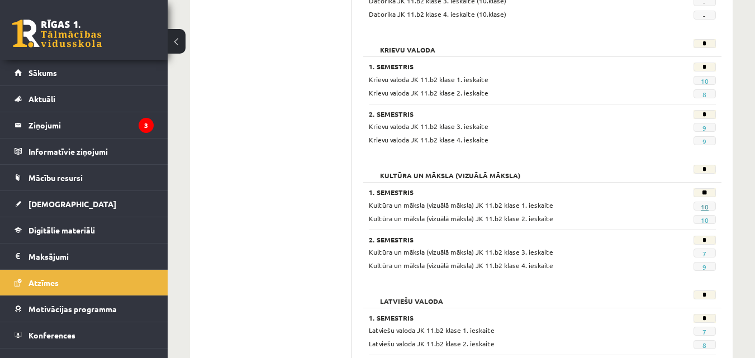
click at [705, 206] on link "10" at bounding box center [705, 206] width 8 height 9
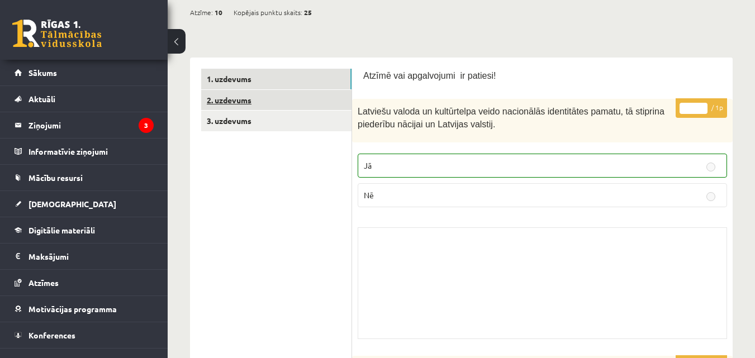
click at [258, 101] on link "2. uzdevums" at bounding box center [276, 100] width 150 height 21
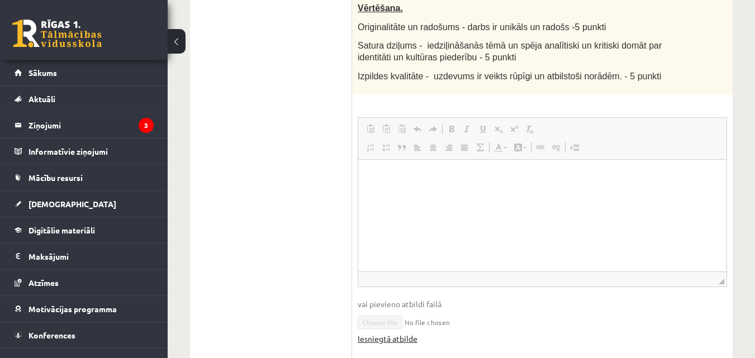
click at [394, 333] on link "Iesniegtā atbilde" at bounding box center [388, 339] width 60 height 12
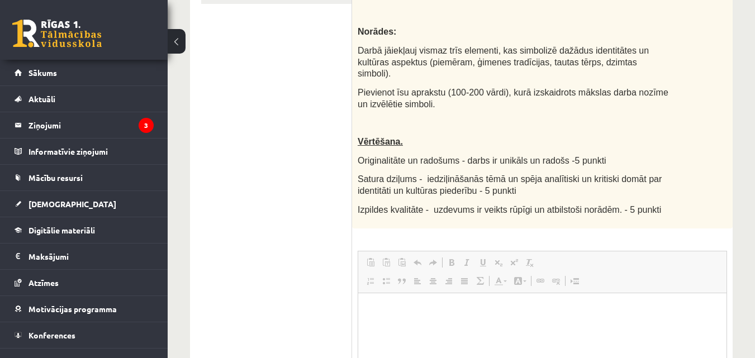
scroll to position [130, 0]
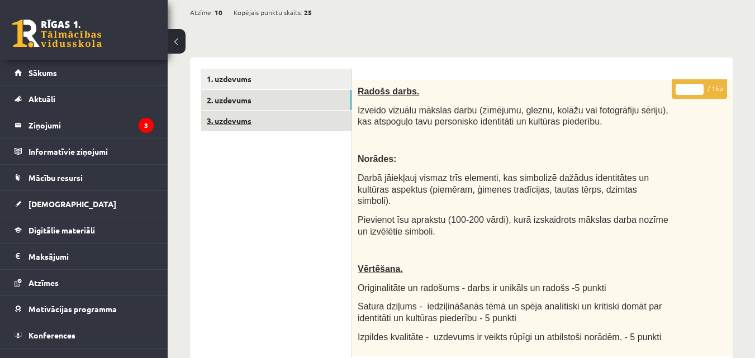
click at [255, 118] on link "3. uzdevums" at bounding box center [276, 121] width 150 height 21
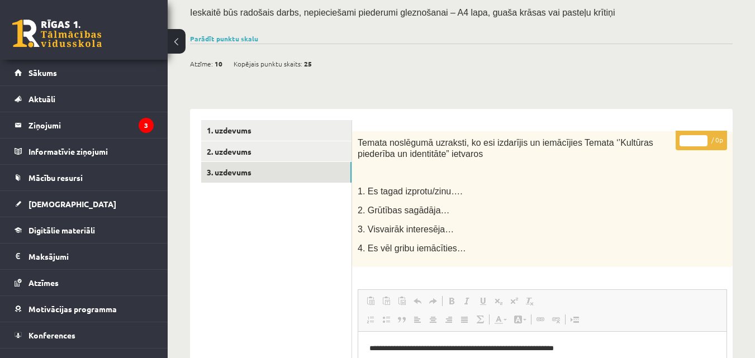
scroll to position [0, 0]
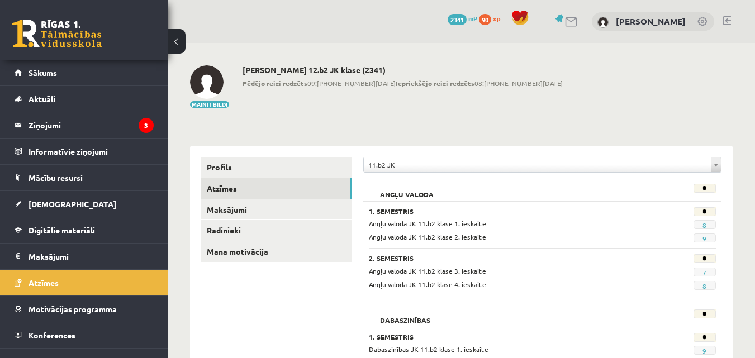
scroll to position [522, 0]
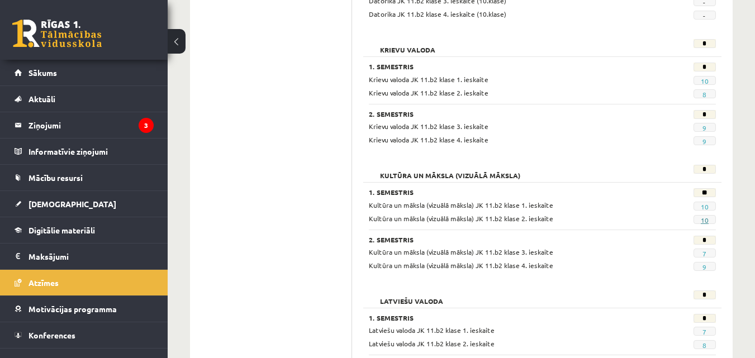
click at [703, 221] on link "10" at bounding box center [705, 220] width 8 height 9
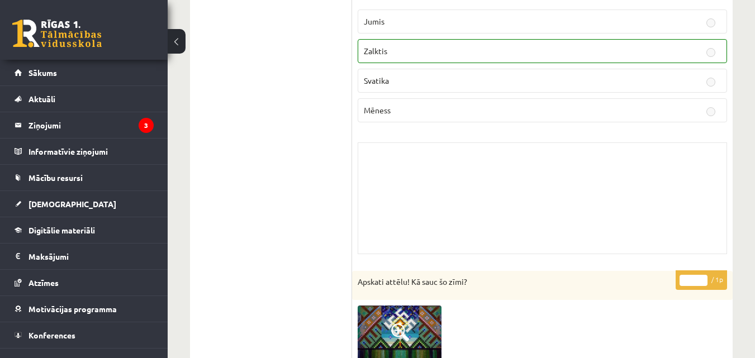
scroll to position [1994, 0]
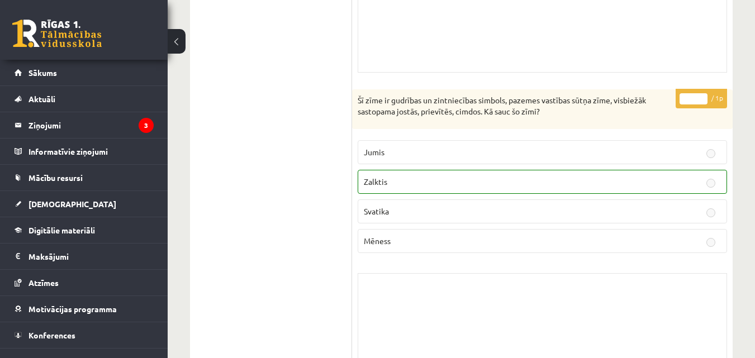
click at [481, 197] on fieldset "Jumis Zalktis Svatika Mēness" at bounding box center [543, 196] width 370 height 122
